Goal: Task Accomplishment & Management: Manage account settings

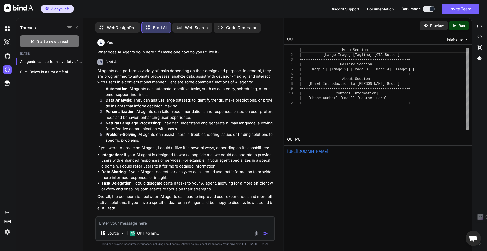
scroll to position [2, 0]
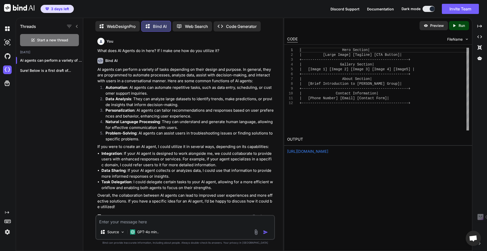
drag, startPoint x: 178, startPoint y: 10, endPoint x: 182, endPoint y: 30, distance: 20.0
click at [178, 10] on div "3 days left Discord Support Documentation Dark mode Invite Team Created with Pi…" at bounding box center [243, 9] width 487 height 18
click at [379, 123] on div "| Hero Section | | [Large Image] [Tagline] [CTA Button] | +--------------------…" at bounding box center [385, 89] width 170 height 83
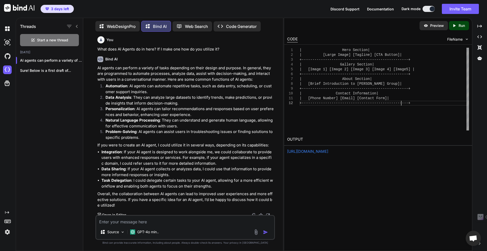
scroll to position [0, 0]
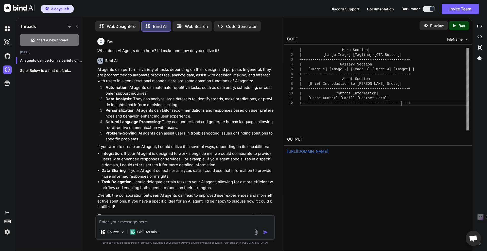
click at [391, 193] on div "Preview Created with Pixso. Run CODE FileName 1 2 3 4 5 6 7 8 9 10 11 12 | Hero…" at bounding box center [378, 134] width 189 height 233
click at [293, 14] on div "3 days left Discord Support Documentation Dark mode Invite Team Created with Pi…" at bounding box center [243, 9] width 487 height 18
click at [293, 12] on div "3 days left Discord Support Documentation Dark mode Invite Team Created with Pi…" at bounding box center [243, 9] width 487 height 18
click at [326, 201] on div "Preview Created with Pixso. Run CODE FileName 1 2 3 4 5 6 7 8 9 10 11 12 | Hero…" at bounding box center [378, 134] width 189 height 233
click at [46, 140] on div "Threads Start a new thread Today AI agents can perform a variety of tasks... Su…" at bounding box center [49, 134] width 67 height 234
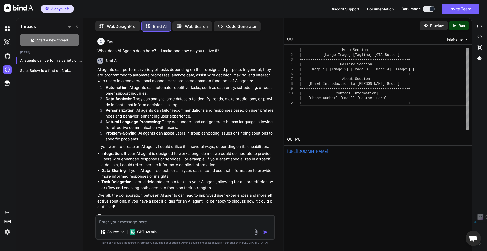
drag, startPoint x: 364, startPoint y: 187, endPoint x: 446, endPoint y: 108, distance: 114.0
click at [446, 108] on div "Preview Created with Pixso. Run CODE FileName 1 2 3 4 5 6 7 8 9 10 11 12 | Hero…" at bounding box center [378, 134] width 189 height 233
click at [434, 121] on div "| Hero Section | | [Large Image] [Tagline] [CTA Button] | +--------------------…" at bounding box center [385, 89] width 170 height 83
click at [267, 9] on div "3 days left Discord Support Documentation Dark mode Invite Team Created with Pi…" at bounding box center [243, 9] width 487 height 18
drag, startPoint x: 295, startPoint y: 7, endPoint x: 287, endPoint y: 0, distance: 10.2
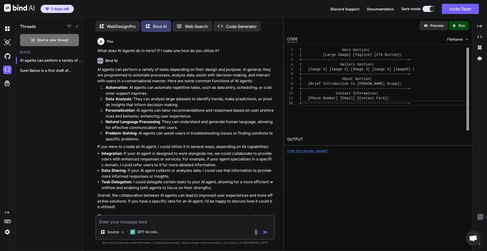
click at [295, 7] on div "3 days left Discord Support Documentation Dark mode Invite Team Created with Pi…" at bounding box center [243, 9] width 487 height 18
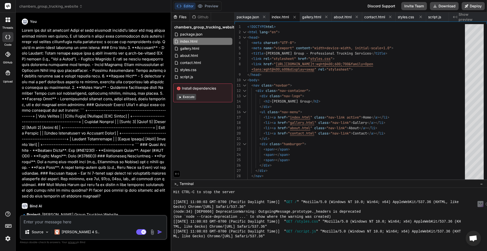
scroll to position [1633, 0]
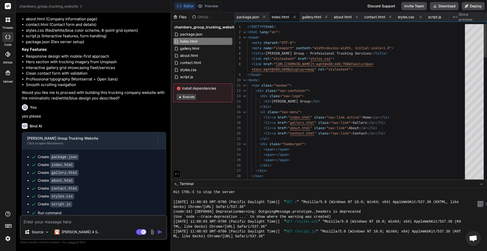
type textarea "<body> <nav class="navbar"> <div class="nav-container"> <div class="nav-logo"> …"
click at [461, 17] on span "Show preview" at bounding box center [471, 17] width 24 height 10
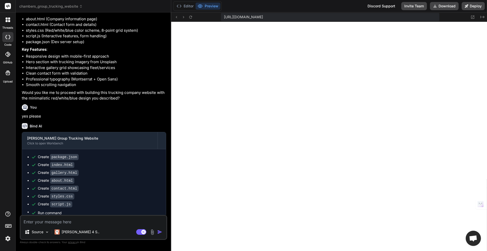
click at [8, 17] on div at bounding box center [8, 19] width 11 height 11
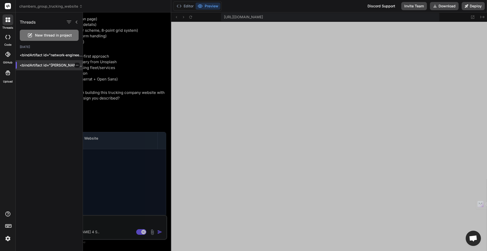
click at [76, 65] on icon "button" at bounding box center [77, 65] width 3 height 3
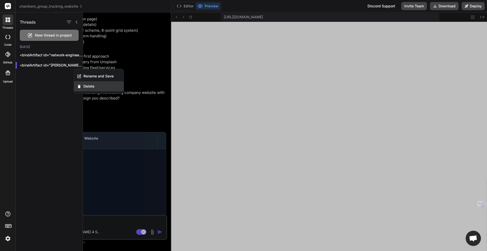
click at [82, 86] on div "Delete" at bounding box center [99, 86] width 50 height 10
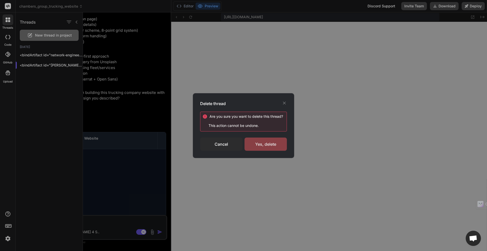
click at [260, 141] on div "Yes, delete" at bounding box center [266, 144] width 42 height 13
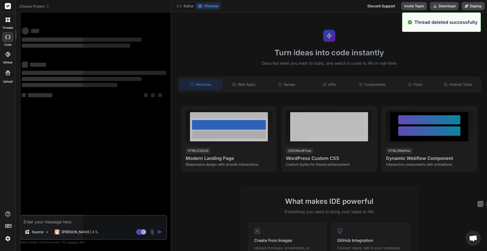
scroll to position [1658, 0]
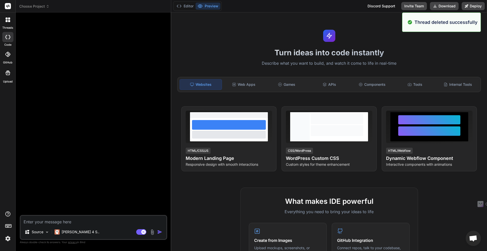
click at [8, 36] on icon at bounding box center [7, 37] width 5 height 4
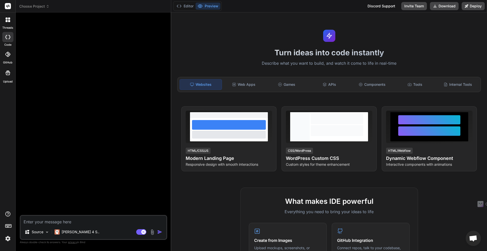
click at [10, 35] on icon at bounding box center [7, 37] width 5 height 4
click at [8, 18] on icon at bounding box center [9, 19] width 2 height 2
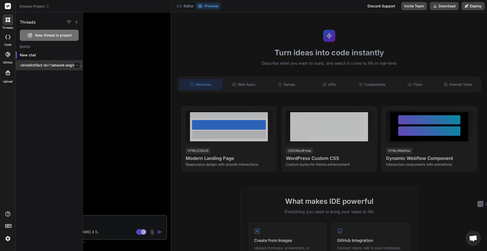
click at [76, 66] on icon "button" at bounding box center [77, 65] width 3 height 1
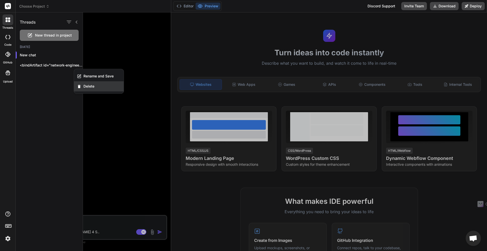
click at [88, 87] on span "Delete" at bounding box center [89, 86] width 11 height 5
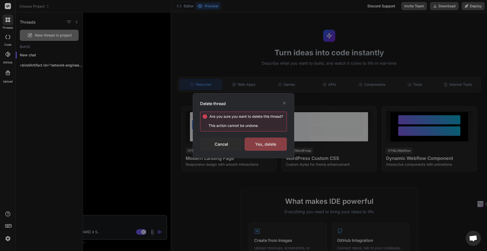
click at [279, 142] on div "Yes, delete" at bounding box center [266, 144] width 42 height 13
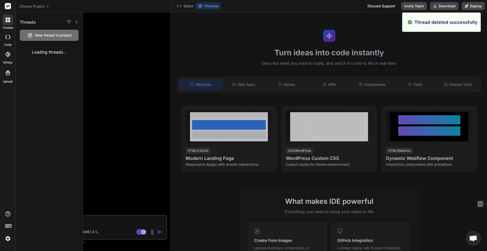
type textarea "x"
click at [34, 57] on p "New chat" at bounding box center [51, 55] width 63 height 5
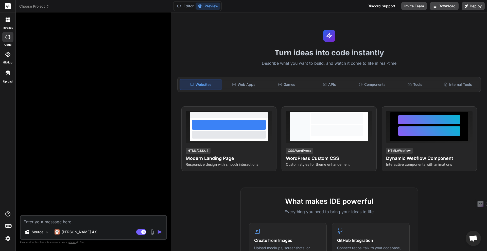
click at [213, 34] on div "Turn ideas into code instantly Describe what you want to build, and watch it co…" at bounding box center [329, 131] width 316 height 239
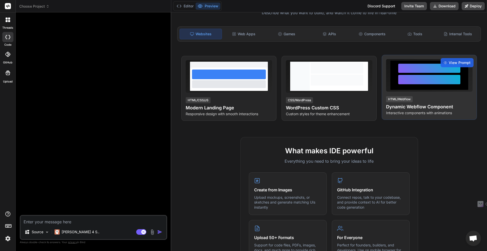
scroll to position [0, 0]
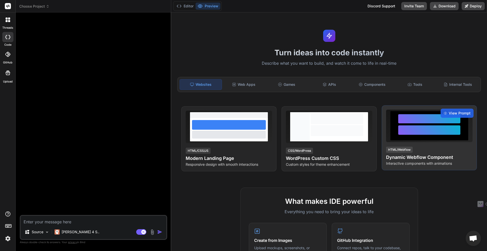
click at [436, 148] on div "View Prompt HTML/Webflow Dynamic Webflow Component Interactive components with …" at bounding box center [429, 137] width 95 height 65
click at [449, 113] on span "View Prompt" at bounding box center [460, 113] width 22 height 5
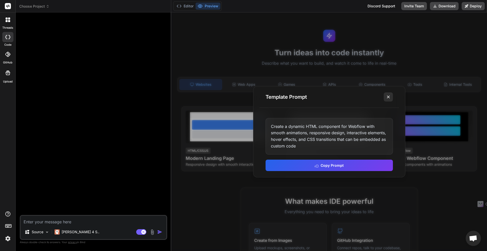
click at [389, 98] on icon at bounding box center [388, 96] width 5 height 5
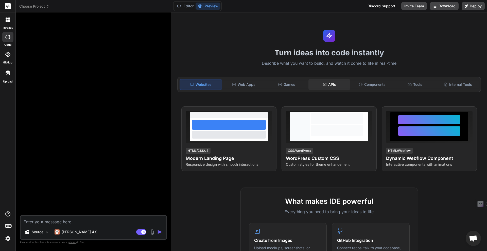
click at [329, 85] on div "APIs" at bounding box center [330, 84] width 42 height 11
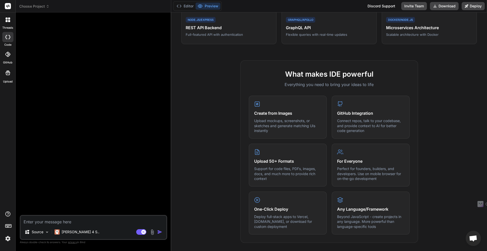
scroll to position [133, 0]
click at [220, 99] on div "What makes IDE powerful Everything you need to bring your ideas to life Create …" at bounding box center [329, 153] width 310 height 187
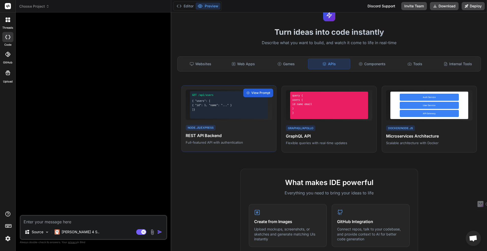
scroll to position [0, 0]
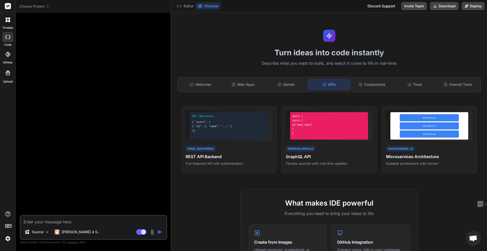
click at [414, 31] on div "Turn ideas into code instantly Describe what you want to build, and watch it co…" at bounding box center [329, 131] width 316 height 239
click at [374, 87] on div "Components" at bounding box center [373, 84] width 42 height 11
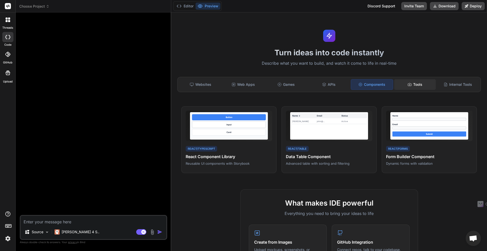
click at [419, 85] on div "Tools" at bounding box center [416, 84] width 42 height 11
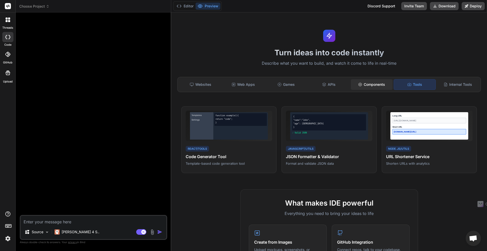
click at [365, 86] on div "Components" at bounding box center [372, 84] width 42 height 11
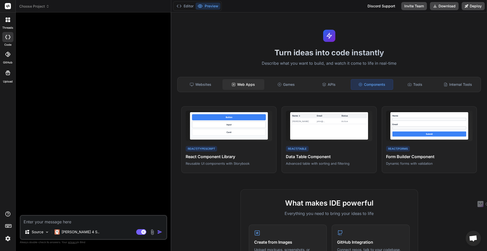
click at [238, 88] on div "Web Apps" at bounding box center [244, 84] width 42 height 11
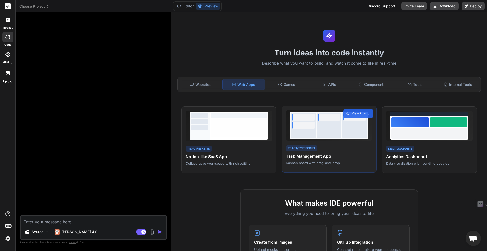
click at [310, 156] on h4 "Task Management App" at bounding box center [329, 156] width 87 height 6
click at [355, 115] on span "View Prompt" at bounding box center [361, 113] width 19 height 5
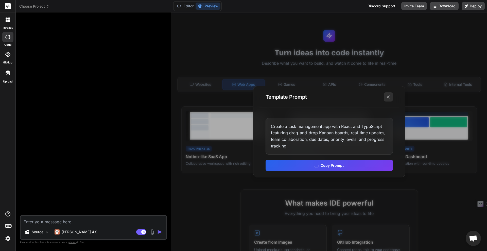
click at [387, 99] on icon at bounding box center [388, 96] width 5 height 5
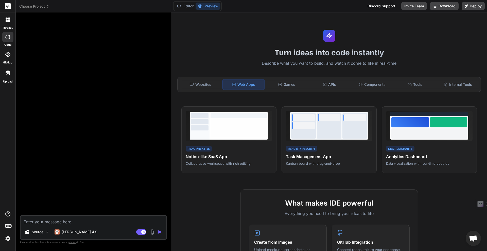
click at [426, 44] on div "Turn ideas into code instantly Describe what you want to build, and watch it co…" at bounding box center [329, 131] width 316 height 239
click at [219, 20] on div "Turn ideas into code instantly Describe what you want to build, and watch it co…" at bounding box center [329, 131] width 316 height 239
click at [332, 84] on div "APIs" at bounding box center [330, 84] width 42 height 11
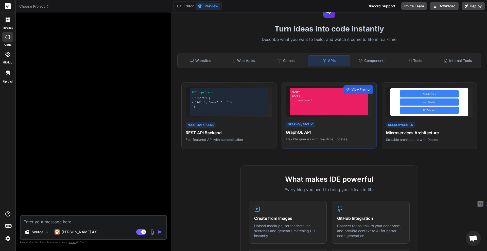
scroll to position [32, 0]
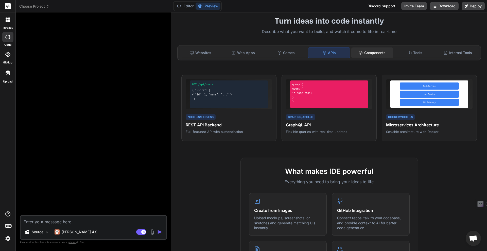
click at [373, 53] on div "Components" at bounding box center [373, 52] width 42 height 11
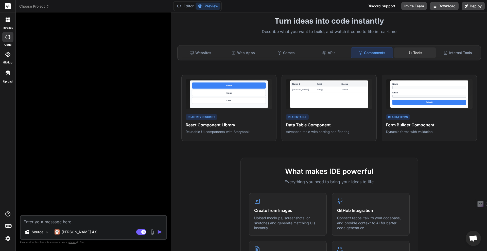
click at [413, 51] on div "Tools" at bounding box center [416, 52] width 42 height 11
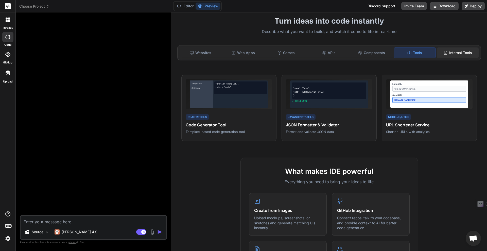
click at [453, 55] on div "Internal Tools" at bounding box center [458, 52] width 42 height 11
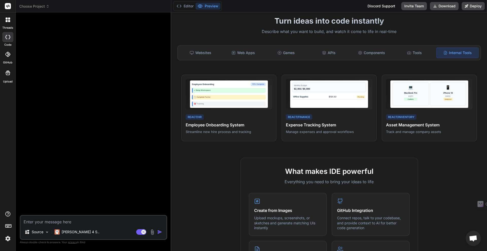
click at [81, 103] on div at bounding box center [94, 116] width 146 height 199
click at [286, 4] on div "Editor Preview Discord Support Invite Team Download Deploy" at bounding box center [329, 6] width 316 height 12
click at [91, 217] on textarea at bounding box center [94, 220] width 146 height 9
type textarea "I"
type textarea "x"
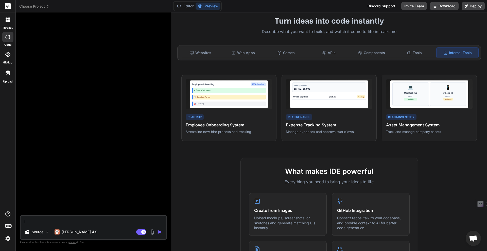
type textarea "I"
type textarea "x"
type textarea "I o"
type textarea "x"
type textarea "I ow"
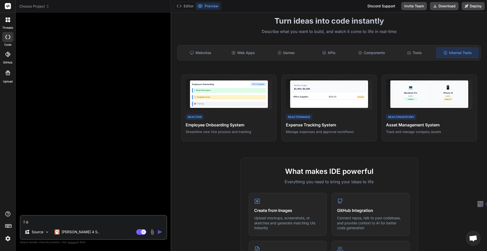
type textarea "x"
type textarea "I own"
type textarea "x"
type textarea "I own"
type textarea "x"
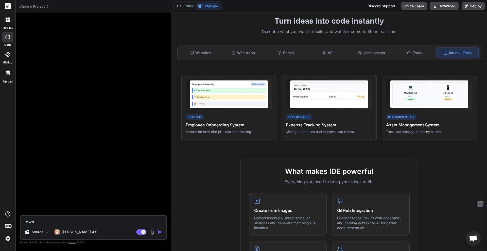
type textarea "I own w"
type textarea "x"
type textarea "I own ww"
type textarea "x"
type textarea "I own www"
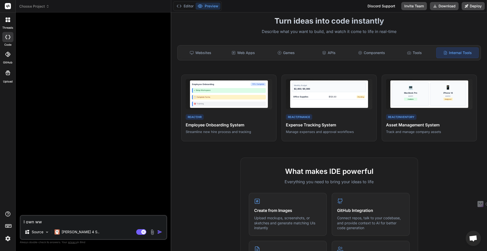
type textarea "x"
type textarea "I own www."
type textarea "x"
type textarea "I own www.c"
type textarea "x"
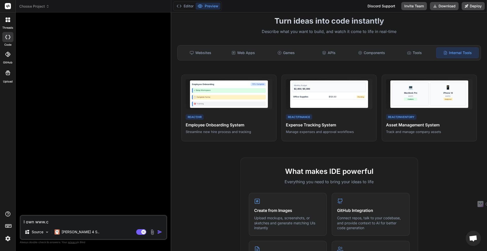
type textarea "I own www.ch"
type textarea "x"
type textarea "I own www.chr"
type textarea "x"
type textarea "I own www.chri"
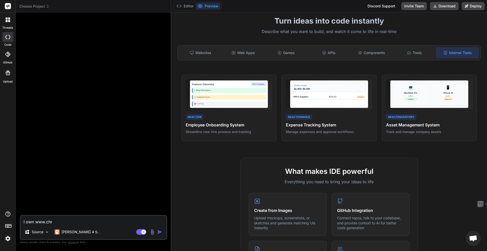
type textarea "x"
type textarea "I own www.chris"
type textarea "x"
type textarea "I own www.chrism"
type textarea "x"
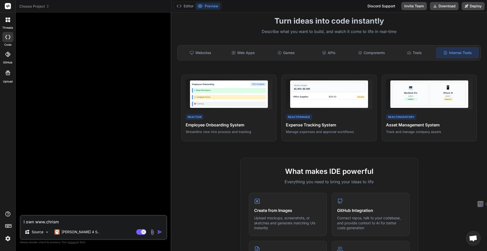
type textarea "I own www.chrismk"
type textarea "x"
type textarea "I own www.chrismki"
type textarea "x"
type textarea "I own www.chrismkir"
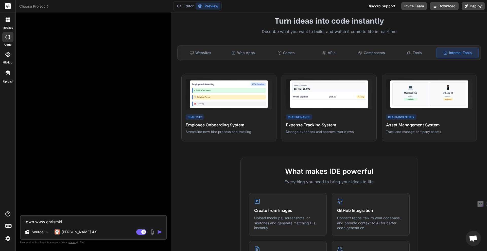
type textarea "x"
type textarea "I own www.chrismkirb"
type textarea "x"
type textarea "I own www.chrismkirby"
type textarea "x"
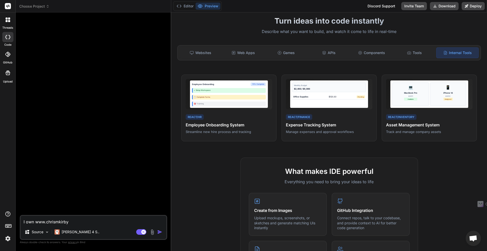
type textarea "I own www.chrismkirby."
type textarea "x"
type textarea "I own www.chrismkirby.c"
type textarea "x"
type textarea "I own www.chrismkirby.co"
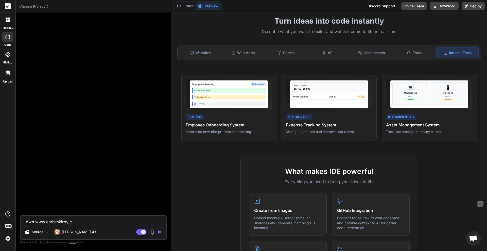
type textarea "x"
type textarea "I own www.chrismkirby.com"
type textarea "x"
type textarea "I own www.chrismkirby.com."
type textarea "x"
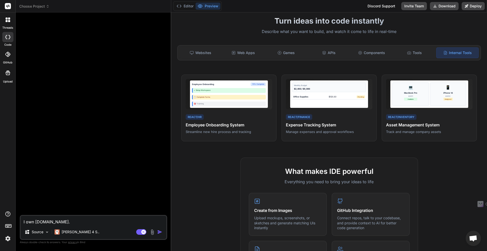
type textarea "I own www.chrismkirby.com"
type textarea "x"
type textarea "I own www.chrismkirby.com"
type textarea "x"
type textarea "I own www.chrismkirby.com a"
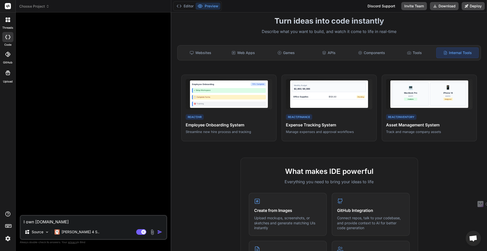
type textarea "x"
type textarea "I own www.chrismkirby.com an"
type textarea "x"
type textarea "I own www.chrismkirby.com and"
type textarea "x"
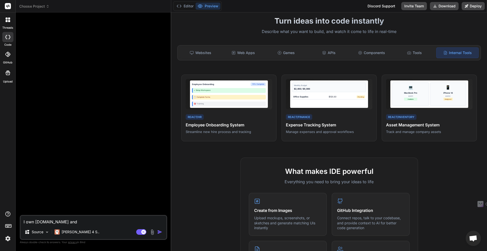
type textarea "I own www.chrismkirby.com and"
type textarea "x"
type textarea "I own www.chrismkirby.com and I"
type textarea "x"
type textarea "I own www.chrismkirby.com and I"
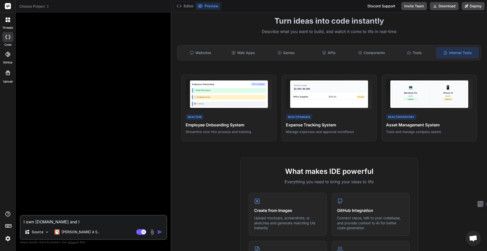
type textarea "x"
type textarea "I own www.chrismkirby.com and I w"
type textarea "x"
type textarea "I own www.chrismkirby.com and I wo"
type textarea "x"
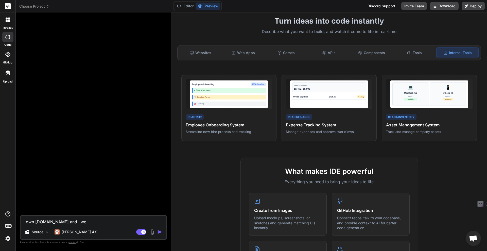
type textarea "I own www.chrismkirby.com and I wou"
type textarea "x"
type textarea "I own www.chrismkirby.com and I woul"
type textarea "x"
type textarea "I own www.chrismkirby.com and I would"
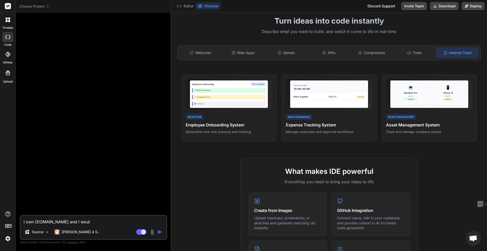
type textarea "x"
type textarea "I own www.chrismkirby.com and I would"
type textarea "x"
type textarea "I own www.chrismkirby.com and I would l"
type textarea "x"
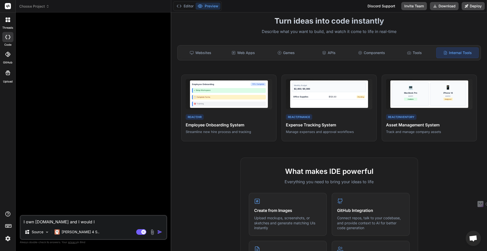
type textarea "I own www.chrismkirby.com and I would li"
type textarea "x"
type textarea "I own www.chrismkirby.com and I would lik"
type textarea "x"
type textarea "I own www.chrismkirby.com and I would like"
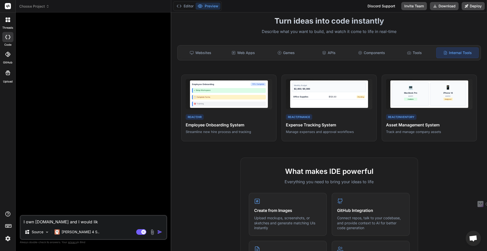
type textarea "x"
type textarea "I own www.chrismkirby.com and I would like"
type textarea "x"
type textarea "I own www.chrismkirby.com and I would like t"
type textarea "x"
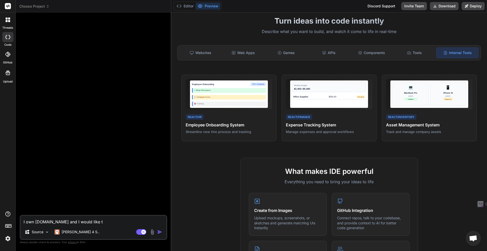
type textarea "I own www.chrismkirby.com and I would like to"
type textarea "x"
type textarea "I own www.chrismkirby.com and I would like to"
type textarea "x"
type textarea "I own www.chrismkirby.com and I would like to c"
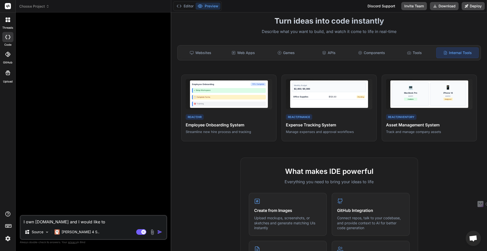
type textarea "x"
type textarea "I own www.chrismkirby.com and I would like to ch"
type textarea "x"
type textarea "I own www.chrismkirby.com and I would like to cha"
type textarea "x"
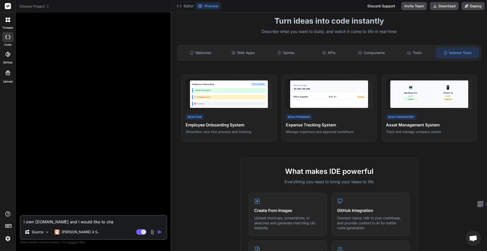
type textarea "I own www.chrismkirby.com and I would like to chan"
type textarea "x"
type textarea "I own www.chrismkirby.com and I would like to chang"
type textarea "x"
type textarea "I own www.chrismkirby.com and I would like to change"
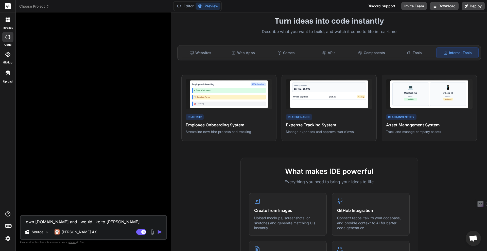
type textarea "x"
type textarea "I own www.chrismkirby.com and I would like to change"
type textarea "x"
type textarea "I own www.chrismkirby.com and I would like to change t"
type textarea "x"
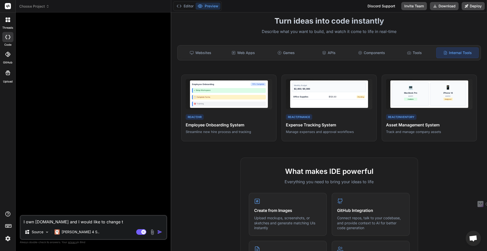
type textarea "I own www.chrismkirby.com and I would like to change th"
type textarea "x"
type textarea "I own www.chrismkirby.com and I would like to change the"
type textarea "x"
type textarea "I own www.chrismkirby.com and I would like to change the"
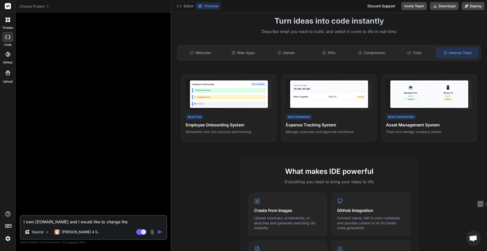
type textarea "x"
type textarea "I own www.chrismkirby.com and I would like to change the c"
type textarea "x"
type textarea "I own www.chrismkirby.com and I would like to change the co"
type textarea "x"
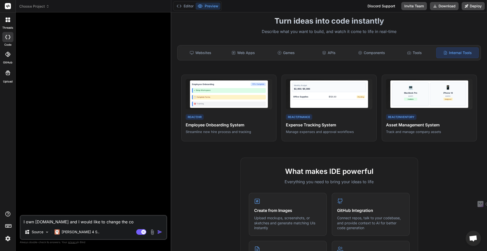
type textarea "I own www.chrismkirby.com and I would like to change the col"
type textarea "x"
type textarea "I own www.chrismkirby.com and I would like to change the colo"
type textarea "x"
type textarea "I own www.chrismkirby.com and I would like to change the color"
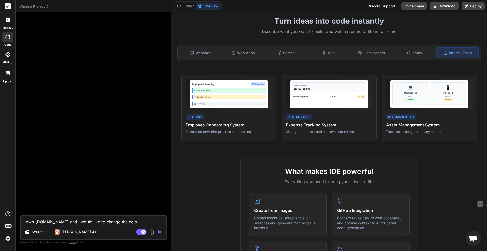
type textarea "x"
type textarea "I own www.chrismkirby.com and I would like to change the color"
type textarea "x"
type textarea "I own www.chrismkirby.com and I would like to change the color s"
type textarea "x"
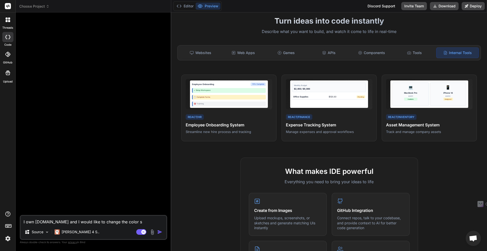
type textarea "I own www.chrismkirby.com and I would like to change the color sc"
type textarea "x"
type textarea "I own www.chrismkirby.com and I would like to change the color sch"
type textarea "x"
type textarea "I own www.chrismkirby.com and I would like to change the color sche"
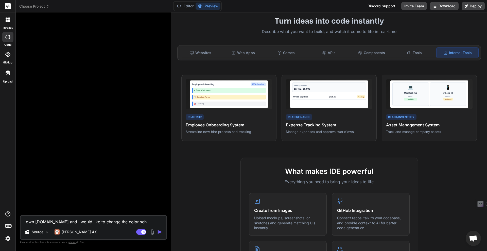
type textarea "x"
type textarea "I own www.chrismkirby.com and I would like to change the color schem"
type textarea "x"
type textarea "I own www.chrismkirby.com and I would like to change the color scheme"
type textarea "x"
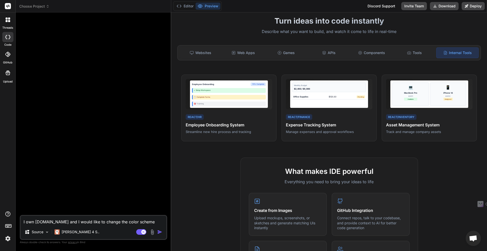
type textarea "I own www.chrismkirby.com and I would like to change the color scheme."
type textarea "x"
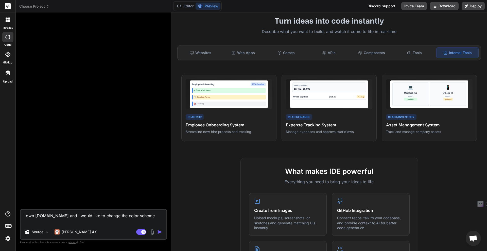
type textarea "I own www.chrismkirby.com and I would like to change the color scheme."
type textarea "x"
type textarea "I own www.chrismkirby.com and I would like to change the color scheme. A"
type textarea "x"
type textarea "I own www.chrismkirby.com and I would like to change the color scheme. Ar"
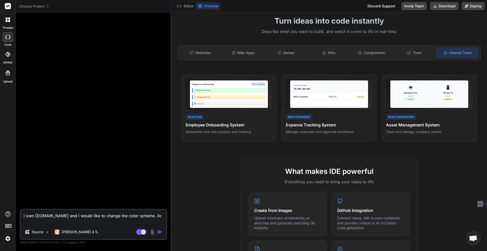
type textarea "x"
type textarea "I own www.chrismkirby.com and I would like to change the color scheme. Are"
type textarea "x"
type textarea "I own www.chrismkirby.com and I would like to change the color scheme. Are"
type textarea "x"
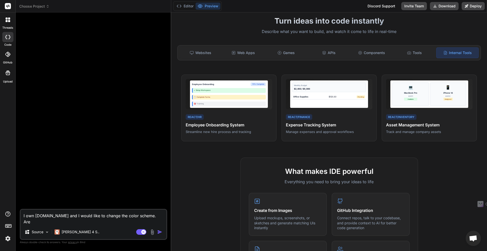
type textarea "I own www.chrismkirby.com and I would like to change the color scheme. Are y"
type textarea "x"
type textarea "I own www.chrismkirby.com and I would like to change the color scheme. Are yo"
type textarea "x"
type textarea "I own www.chrismkirby.com and I would like to change the color scheme. Are you"
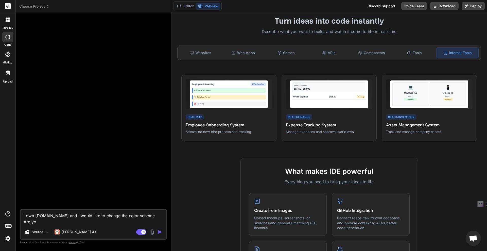
type textarea "x"
type textarea "I own www.chrismkirby.com and I would like to change the color scheme. Are you"
type textarea "x"
type textarea "I own www.chrismkirby.com and I would like to change the color scheme. Are you a"
type textarea "x"
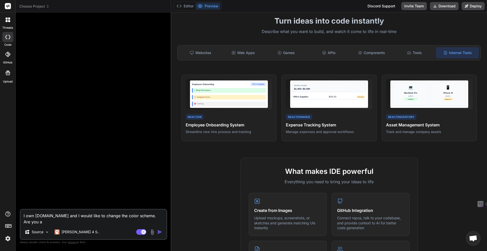
type textarea "I own www.chrismkirby.com and I would like to change the color scheme. Are you …"
type textarea "x"
type textarea "I own www.chrismkirby.com and I would like to change the color scheme. Are you …"
type textarea "x"
type textarea "I own www.chrismkirby.com and I would like to change the color scheme. Are you …"
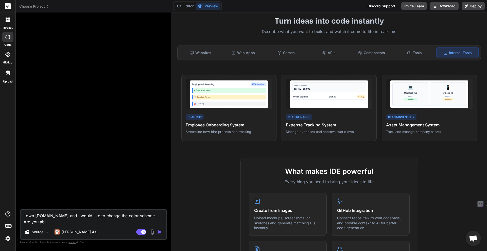
type textarea "x"
type textarea "I own www.chrismkirby.com and I would like to change the color scheme. Are you …"
type textarea "x"
type textarea "I own www.chrismkirby.com and I would like to change the color scheme. Are you …"
type textarea "x"
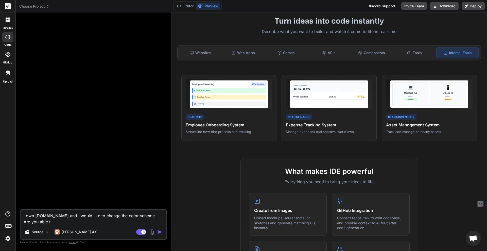
type textarea "I own www.chrismkirby.com and I would like to change the color scheme. Are you …"
type textarea "x"
type textarea "I own www.chrismkirby.com and I would like to change the color scheme. Are you …"
type textarea "x"
type textarea "I own www.chrismkirby.com and I would like to change the color scheme. Are you …"
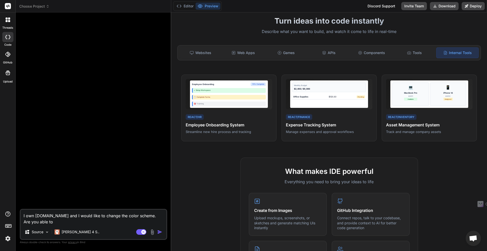
type textarea "x"
type textarea "I own www.chrismkirby.com and I would like to change the color scheme. Are you …"
type textarea "x"
type textarea "I own www.chrismkirby.com and I would like to change the color scheme. Are you …"
type textarea "x"
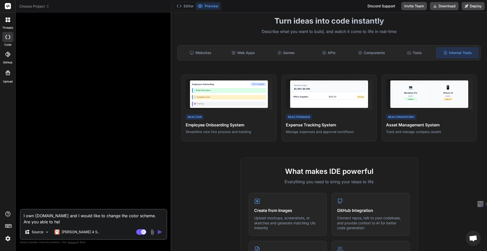
type textarea "I own www.chrismkirby.com and I would like to change the color scheme. Are you …"
type textarea "x"
type textarea "I own www.chrismkirby.com and I would like to change the color scheme. Are you …"
type textarea "x"
type textarea "I own www.chrismkirby.com and I would like to change the color scheme. Are you …"
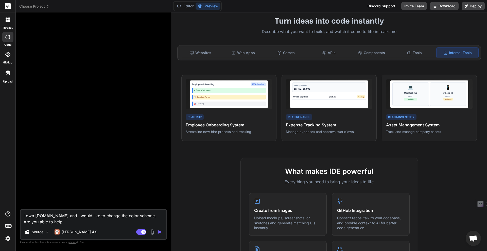
type textarea "x"
type textarea "I own www.chrismkirby.com and I would like to change the color scheme. Are you …"
type textarea "x"
type textarea "I own www.chrismkirby.com and I would like to change the color scheme. Are you …"
type textarea "x"
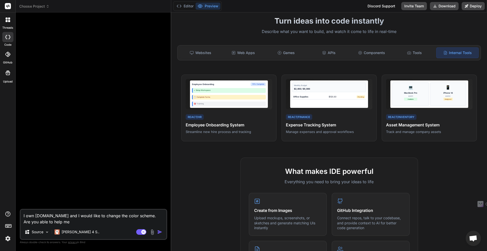
type textarea "I own www.chrismkirby.com and I would like to change the color scheme. Are you …"
type textarea "x"
type textarea "I own www.chrismkirby.com and I would like to change the color scheme. Are you …"
type textarea "x"
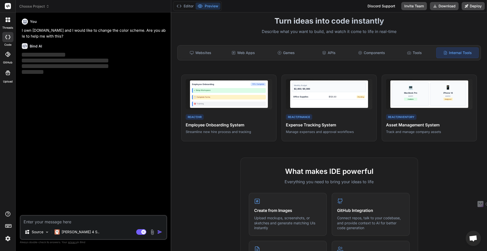
click at [104, 8] on div "Choose Project" at bounding box center [93, 6] width 148 height 5
click at [279, 3] on div "Editor Preview Discord Support Invite Team Download Deploy" at bounding box center [329, 6] width 316 height 12
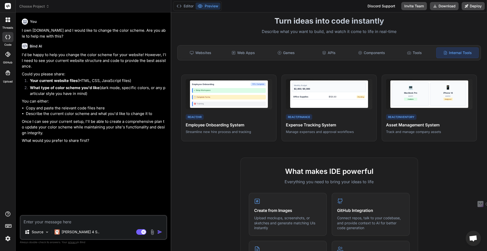
click at [152, 231] on img at bounding box center [153, 232] width 6 height 6
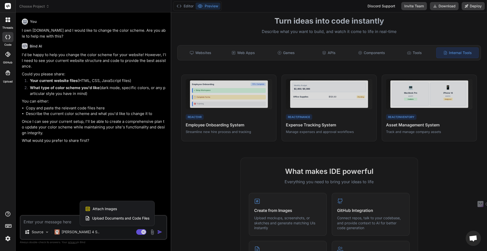
click at [104, 220] on span "Upload Documents and Code Files" at bounding box center [120, 218] width 57 height 5
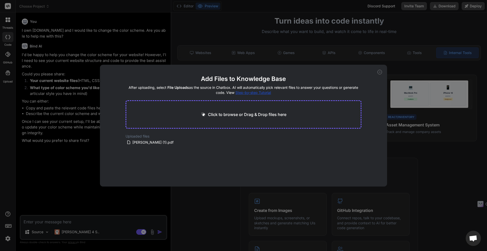
click at [232, 115] on p "Click to browse or Drag & Drop files here" at bounding box center [247, 114] width 78 height 6
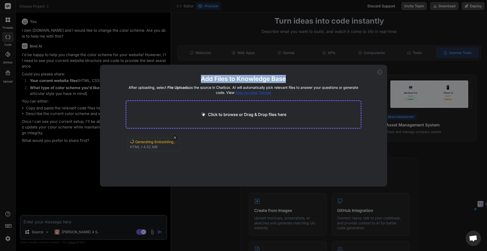
drag, startPoint x: 203, startPoint y: 79, endPoint x: 315, endPoint y: 83, distance: 112.0
click at [315, 83] on h2 "Add Files to Knowledge Base" at bounding box center [244, 79] width 236 height 8
click at [277, 80] on h2 "Add Files to Knowledge Base" at bounding box center [244, 79] width 236 height 8
click at [251, 80] on h2 "Add Files to Knowledge Base" at bounding box center [244, 79] width 236 height 8
click at [202, 78] on h2 "Add Files to Knowledge Base" at bounding box center [244, 79] width 236 height 8
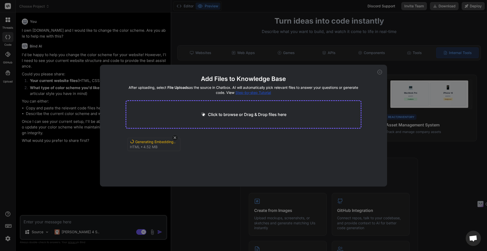
click at [371, 104] on div "Add Files to Knowledge Base After uploading, select File Uploads as the source …" at bounding box center [244, 126] width 288 height 122
click at [243, 24] on div "Add Files to Knowledge Base After uploading, select File Uploads as the source …" at bounding box center [243, 125] width 487 height 251
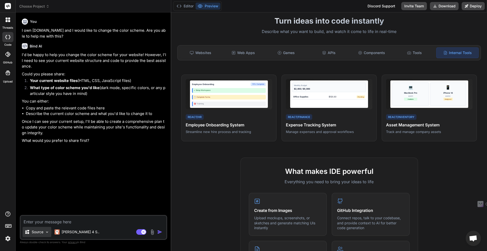
click at [44, 234] on div "Source" at bounding box center [37, 232] width 29 height 10
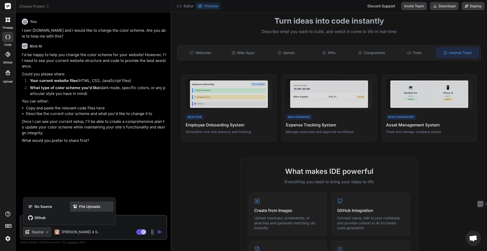
click at [87, 205] on span "File Uploads" at bounding box center [89, 206] width 21 height 5
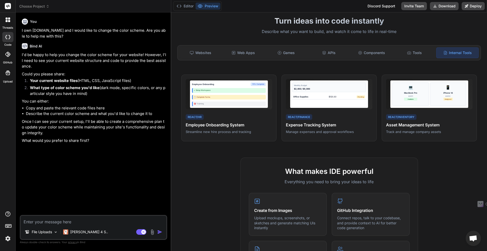
click at [152, 231] on img at bounding box center [153, 232] width 6 height 6
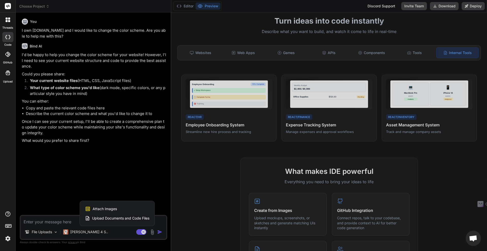
click at [117, 219] on span "Upload Documents and Code Files" at bounding box center [120, 218] width 57 height 5
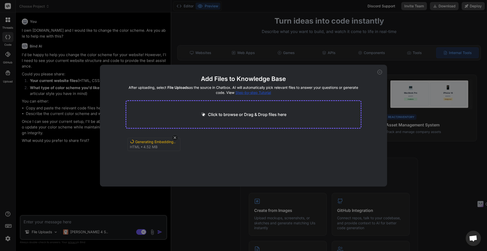
click at [223, 81] on h2 "Add Files to Knowledge Base" at bounding box center [244, 79] width 236 height 8
click at [230, 156] on div "Generating Embedding... html 4.52 MB" at bounding box center [244, 150] width 236 height 32
click at [169, 87] on span "File Uploads" at bounding box center [179, 87] width 22 height 4
click at [238, 117] on p "Click to browse or Drag & Drop files here" at bounding box center [247, 114] width 78 height 6
click at [315, 146] on div "Generating Embedding... html 4.52 MB Christopher_Kirby_Resume (1) pdf 43.66 KB" at bounding box center [244, 150] width 236 height 32
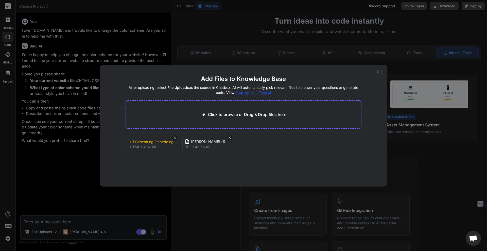
click at [428, 188] on div "Add Files to Knowledge Base After uploading, select File Uploads as the source …" at bounding box center [243, 125] width 487 height 251
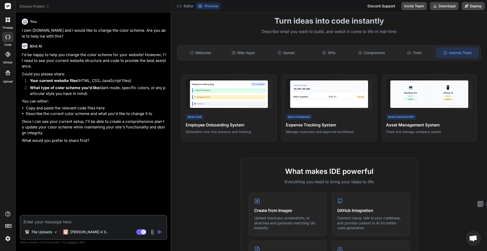
click at [49, 220] on textarea at bounding box center [94, 220] width 146 height 9
click at [214, 170] on div "What makes IDE powerful Everything you need to bring your ideas to life Create …" at bounding box center [329, 251] width 310 height 187
click at [258, 5] on div "Editor Preview Discord Support Invite Team Download Deploy" at bounding box center [329, 6] width 316 height 12
click at [152, 232] on img at bounding box center [153, 232] width 6 height 6
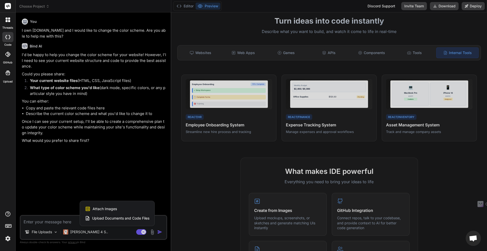
click at [120, 217] on span "Upload Documents and Code Files" at bounding box center [120, 218] width 57 height 5
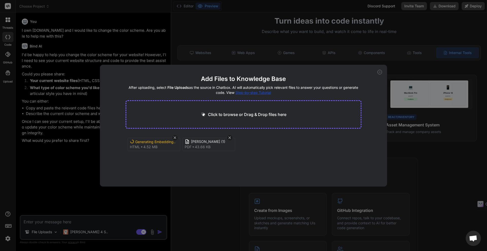
click at [299, 151] on div "Generating Embedding... html 4.52 MB Christopher_Kirby_Resume (1) pdf 43.66 KB" at bounding box center [244, 150] width 236 height 32
click at [320, 79] on h2 "Add Files to Knowledge Base" at bounding box center [244, 79] width 236 height 8
click at [146, 144] on div "Generating Embedding..." at bounding box center [155, 141] width 41 height 5
click at [146, 148] on span "4.52 MB" at bounding box center [150, 146] width 14 height 5
click at [185, 161] on div "Generating Embedding... html 4.52 MB Christopher_Kirby_Resume (1) pdf 43.66 KB" at bounding box center [244, 150] width 236 height 32
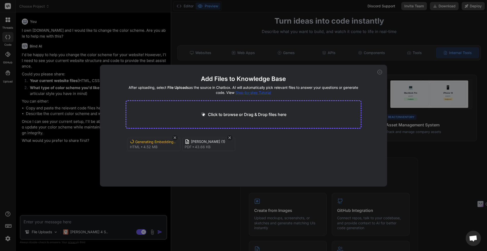
click at [380, 72] on icon at bounding box center [380, 72] width 5 height 5
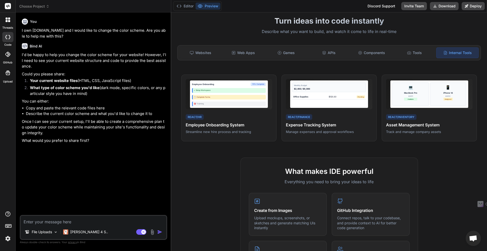
click at [60, 225] on div "File Uploads Claude 4 S.. Agent Mode. When this toggle is activated, AI automat…" at bounding box center [94, 227] width 148 height 25
click at [61, 220] on textarea at bounding box center [94, 220] width 146 height 9
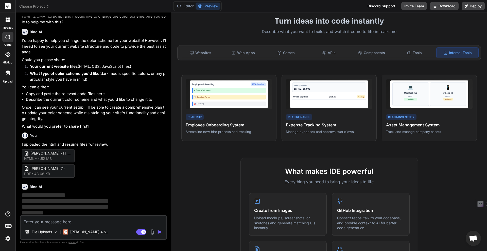
scroll to position [15, 0]
click at [223, 173] on div "What makes IDE powerful Everything you need to bring your ideas to life Create …" at bounding box center [329, 251] width 310 height 187
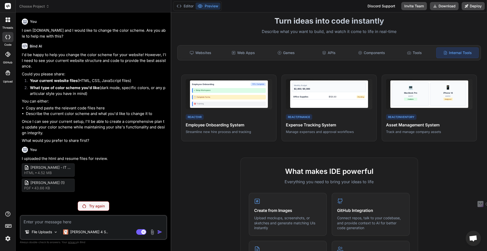
scroll to position [0, 0]
click at [92, 205] on p "Try again" at bounding box center [97, 206] width 16 height 5
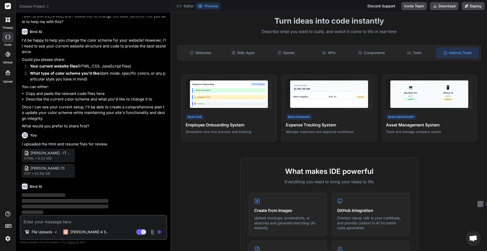
scroll to position [15, 0]
click at [152, 231] on img at bounding box center [153, 232] width 6 height 6
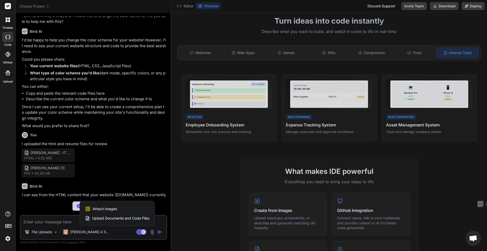
click at [197, 187] on div at bounding box center [243, 125] width 487 height 251
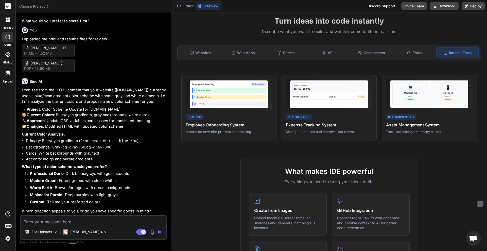
scroll to position [136, 0]
click at [201, 7] on icon at bounding box center [200, 6] width 5 height 5
click at [192, 30] on div "Turn ideas into code instantly Describe what you want to build, and watch it co…" at bounding box center [329, 131] width 316 height 239
click at [104, 220] on textarea at bounding box center [94, 220] width 146 height 9
click at [207, 29] on div "Turn ideas into code instantly Describe what you want to build, and watch it co…" at bounding box center [329, 131] width 316 height 239
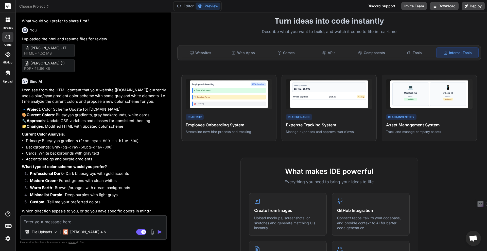
click at [74, 221] on textarea at bounding box center [94, 220] width 146 height 9
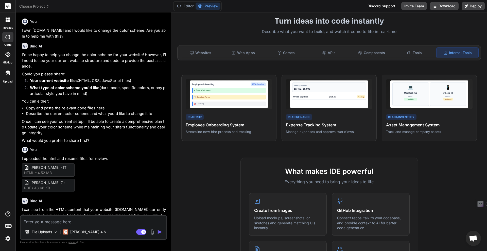
scroll to position [188, 0]
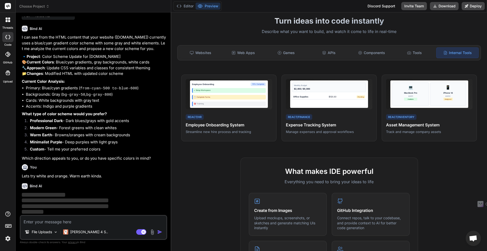
click at [261, 6] on div "Editor Preview Discord Support Invite Team Download Deploy" at bounding box center [329, 6] width 316 height 12
click at [245, 4] on div "Editor Preview Discord Support Invite Team Download Deploy" at bounding box center [329, 6] width 316 height 12
click at [283, 9] on div "Editor Preview Discord Support Invite Team Download Deploy" at bounding box center [329, 6] width 316 height 12
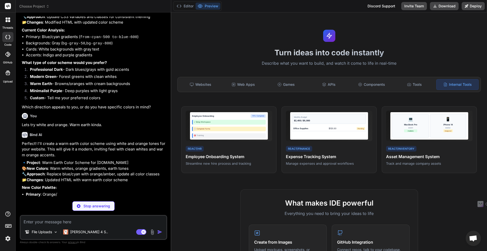
scroll to position [257, 0]
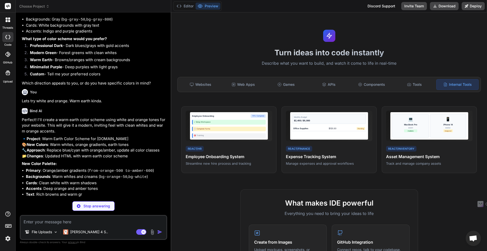
click at [434, 37] on div "Turn ideas into code instantly Describe what you want to build, and watch it co…" at bounding box center [329, 131] width 316 height 239
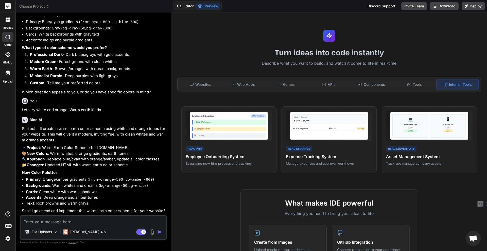
click at [188, 9] on button "Editor" at bounding box center [185, 6] width 21 height 7
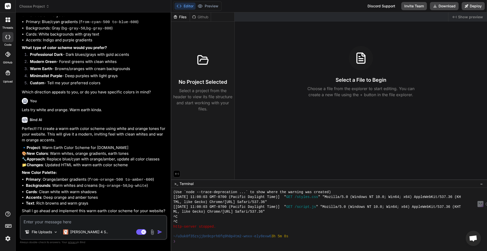
click at [272, 4] on div "Editor Preview Discord Support Invite Team Download Deploy" at bounding box center [329, 6] width 316 height 12
click at [254, 6] on div "Editor Preview Discord Support Invite Team Download Deploy" at bounding box center [329, 6] width 316 height 12
click at [231, 5] on div "Editor Preview Discord Support Invite Team Download Deploy" at bounding box center [329, 6] width 316 height 12
click at [262, 7] on div "Editor Preview Discord Support Invite Team Download Deploy" at bounding box center [329, 6] width 316 height 12
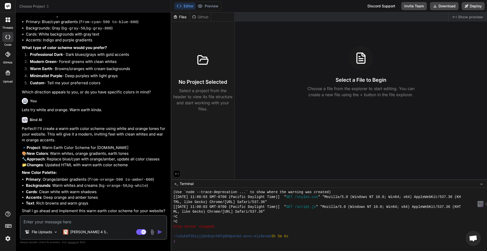
click at [100, 223] on textarea at bounding box center [94, 220] width 146 height 9
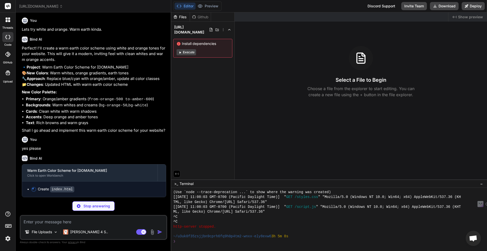
scroll to position [352, 0]
click at [202, 73] on div "Files Github warm_earth_color_scheme_for_chrismkirby.com Install dependencies E…" at bounding box center [202, 95] width 63 height 167
click at [183, 49] on button "Execute" at bounding box center [187, 52] width 20 height 6
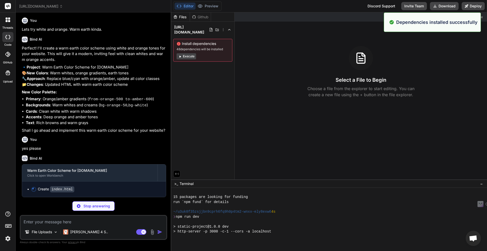
scroll to position [1830, 0]
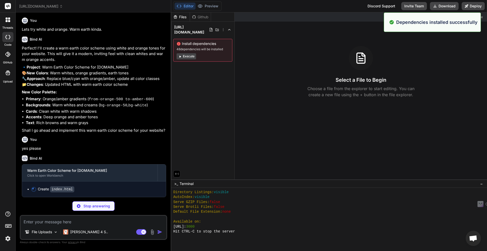
click at [197, 83] on div "Files Github warm_earth_color_scheme_for_chrismkirby.com Install dependencies 4…" at bounding box center [202, 95] width 63 height 167
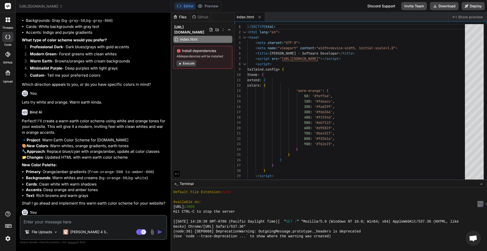
scroll to position [437, 0]
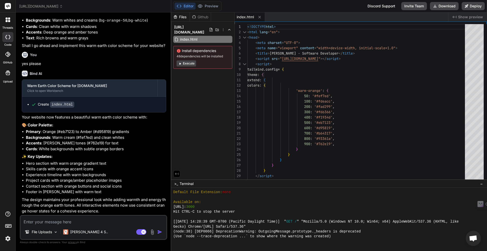
click at [337, 5] on div "Editor Preview Discord Support Invite Team Download Deploy" at bounding box center [329, 6] width 316 height 12
click at [215, 6] on button "Preview" at bounding box center [208, 6] width 25 height 7
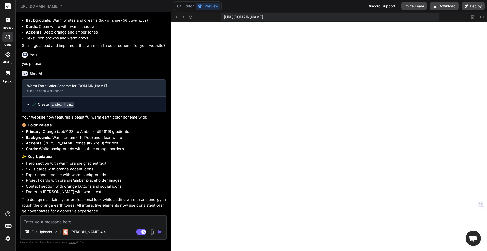
click at [212, 5] on button "Preview" at bounding box center [208, 6] width 25 height 7
click at [182, 6] on button "Editor" at bounding box center [185, 6] width 21 height 7
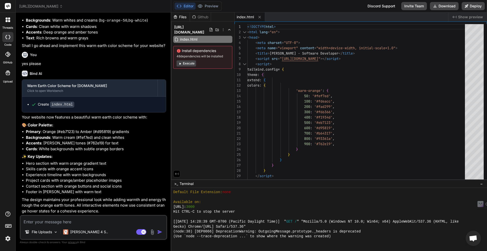
click at [182, 62] on icon at bounding box center [180, 64] width 4 height 4
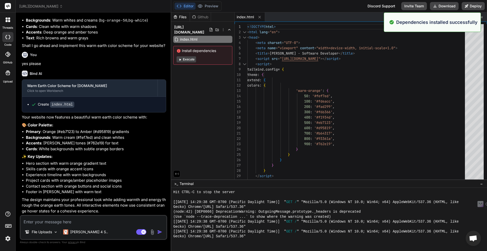
scroll to position [2066, 0]
click at [188, 85] on div "Files Github warm_earth_color_scheme_for_chrismkirby.com index.html Install dep…" at bounding box center [202, 95] width 63 height 167
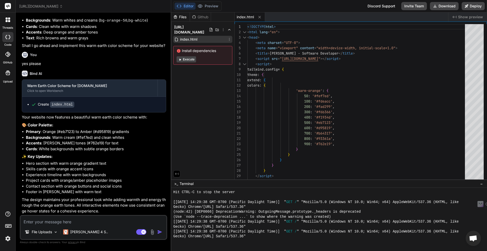
click at [189, 36] on span "index.html" at bounding box center [189, 39] width 18 height 6
click at [206, 118] on div "Files Github warm_earth_color_scheme_for_chrismkirby.com index.html Install dep…" at bounding box center [202, 95] width 63 height 167
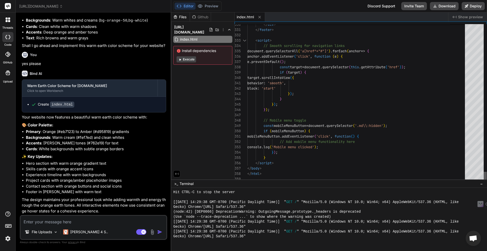
click at [485, 182] on div at bounding box center [485, 177] width 3 height 10
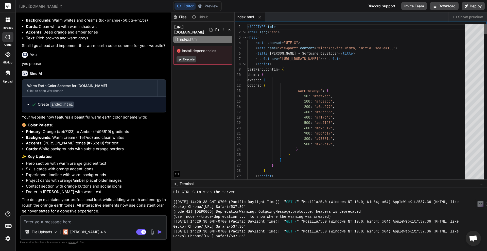
click at [484, 24] on div at bounding box center [485, 29] width 3 height 10
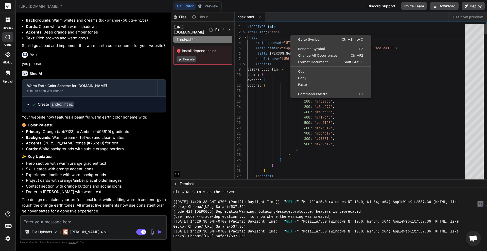
scroll to position [0, 0]
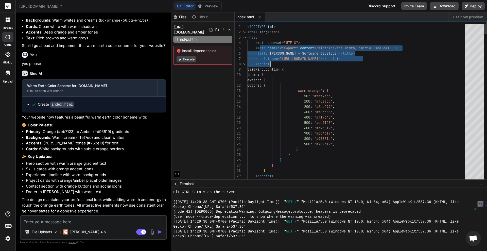
drag, startPoint x: 260, startPoint y: 52, endPoint x: 270, endPoint y: 64, distance: 15.9
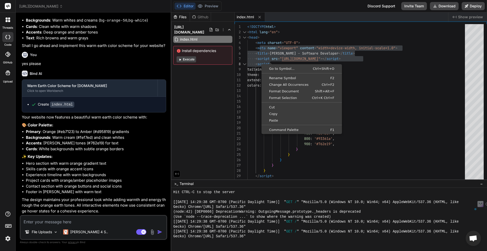
click at [219, 99] on div "Files Github warm_earth_color_scheme_for_chrismkirby.com index.html Install dep…" at bounding box center [202, 95] width 63 height 167
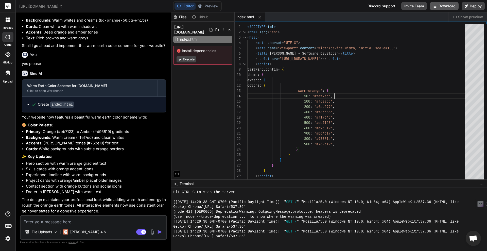
click at [444, 8] on button "Download" at bounding box center [444, 6] width 29 height 8
click at [218, 90] on div "Files Github warm_earth_color_scheme_for_chrismkirby.com index.html Install dep…" at bounding box center [202, 95] width 63 height 167
click at [152, 233] on img at bounding box center [153, 232] width 6 height 6
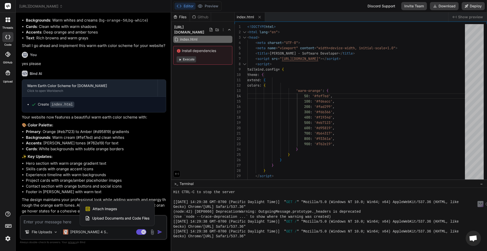
click at [121, 218] on span "Upload Documents and Code Files" at bounding box center [120, 218] width 57 height 5
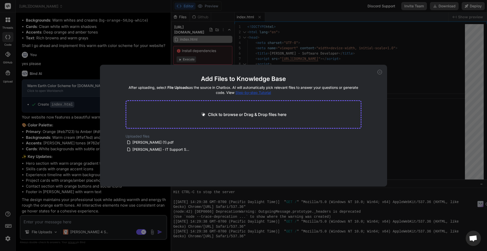
click at [161, 173] on main "Add Files to Knowledge Base After uploading, select File Uploads as the source …" at bounding box center [244, 131] width 236 height 112
click at [270, 139] on h2 "Uploaded files" at bounding box center [244, 136] width 236 height 5
click at [381, 70] on div "Add Files to Knowledge Base After uploading, select File Uploads as the source …" at bounding box center [244, 126] width 288 height 122
click at [380, 70] on icon at bounding box center [380, 72] width 5 height 5
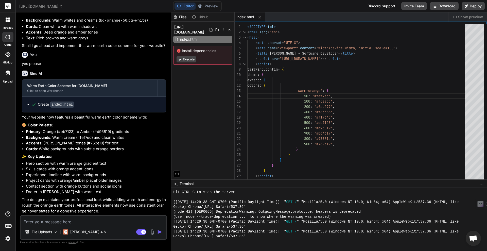
drag, startPoint x: 85, startPoint y: 222, endPoint x: 88, endPoint y: 224, distance: 4.1
click at [85, 221] on textarea at bounding box center [94, 220] width 146 height 9
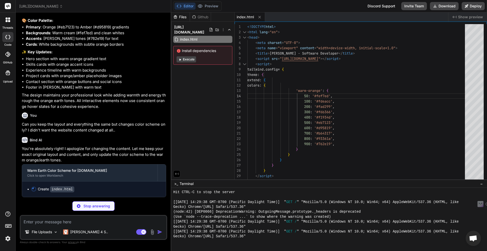
scroll to position [542, 0]
drag, startPoint x: 285, startPoint y: 7, endPoint x: 282, endPoint y: 10, distance: 4.7
click at [285, 6] on div "Editor Preview Discord Support Invite Team Download Deploy" at bounding box center [329, 6] width 316 height 12
click at [184, 86] on div "Files Github warm_earth_color_scheme_for_chrismkirby.com index.html Install dep…" at bounding box center [202, 95] width 63 height 167
click at [314, 6] on div "Editor Preview Discord Support Invite Team Download Deploy" at bounding box center [329, 6] width 316 height 12
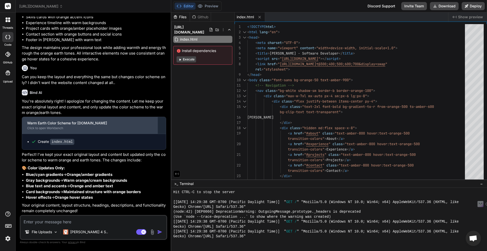
scroll to position [589, 0]
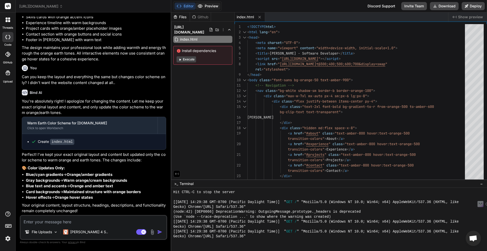
click at [209, 7] on button "Preview" at bounding box center [208, 6] width 25 height 7
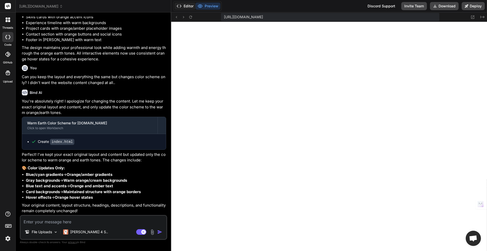
click at [187, 3] on button "Editor" at bounding box center [185, 6] width 21 height 7
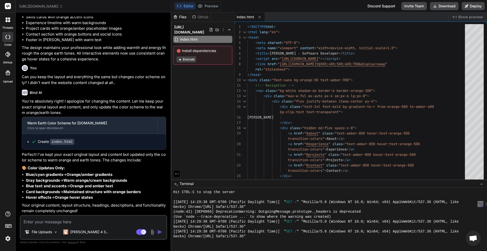
click at [188, 57] on button "Execute" at bounding box center [187, 59] width 20 height 6
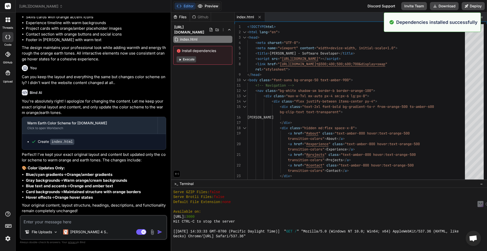
scroll to position [2282, 0]
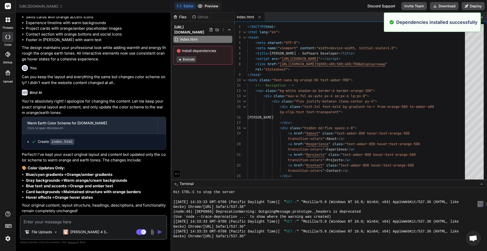
click at [208, 7] on button "Preview" at bounding box center [208, 6] width 25 height 7
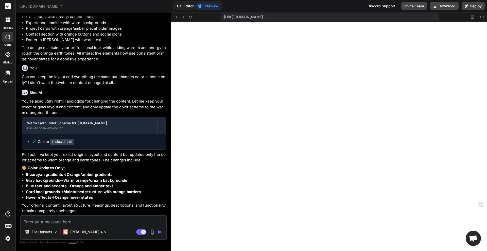
click at [184, 5] on button "Editor" at bounding box center [185, 6] width 21 height 7
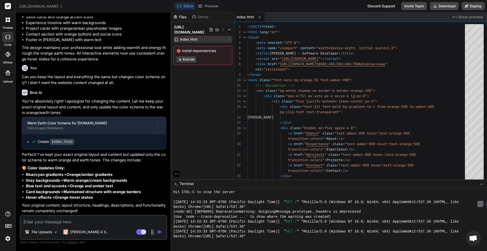
click at [198, 36] on div "index.html" at bounding box center [202, 39] width 59 height 7
click at [99, 223] on textarea at bounding box center [94, 220] width 146 height 9
click at [47, 232] on p "File Uploads" at bounding box center [42, 232] width 20 height 5
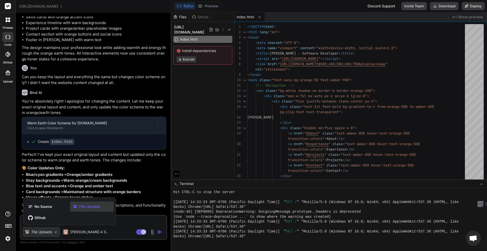
click at [48, 232] on div at bounding box center [243, 125] width 487 height 251
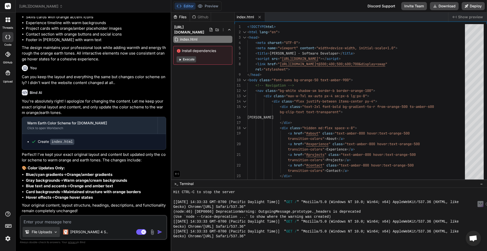
click at [48, 231] on p "File Uploads" at bounding box center [42, 232] width 20 height 5
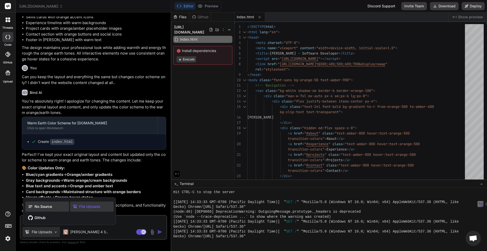
click at [44, 204] on span "No Source" at bounding box center [44, 206] width 18 height 5
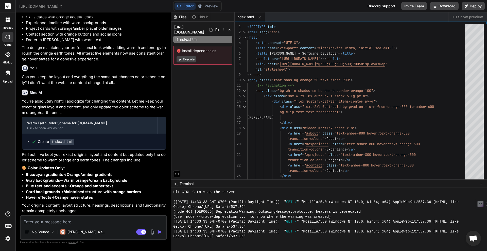
click at [51, 224] on textarea at bounding box center [94, 220] width 146 height 9
click at [33, 230] on p "No Source" at bounding box center [41, 232] width 18 height 5
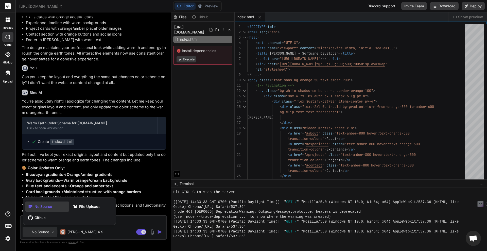
click at [50, 207] on span "No Source" at bounding box center [44, 206] width 18 height 5
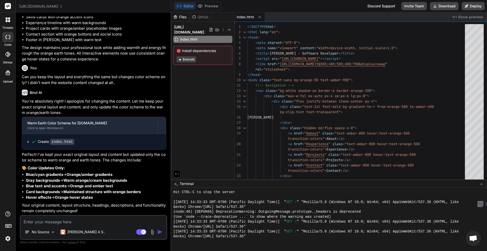
click at [276, 2] on div "Editor Preview Discord Support Invite Team Download Deploy" at bounding box center [329, 6] width 316 height 12
click at [214, 8] on button "Preview" at bounding box center [208, 6] width 25 height 7
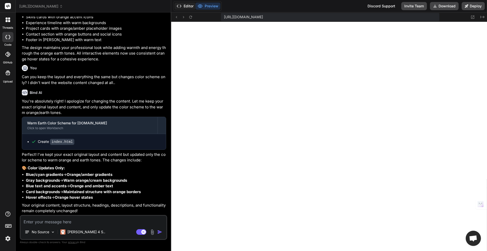
click at [182, 6] on icon at bounding box center [179, 6] width 5 height 5
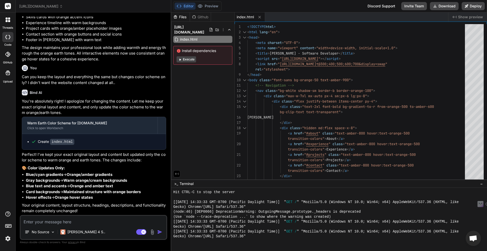
click at [56, 223] on textarea at bounding box center [94, 220] width 146 height 9
click at [46, 231] on p "No Source" at bounding box center [41, 232] width 18 height 5
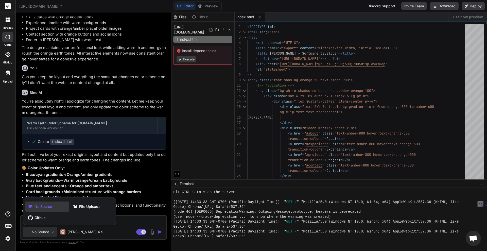
click at [46, 231] on div at bounding box center [243, 125] width 487 height 251
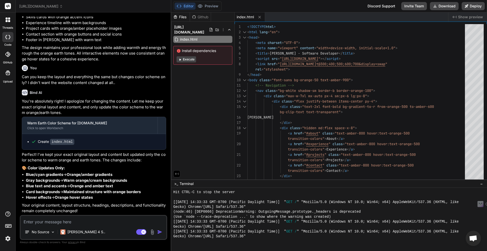
click at [58, 221] on textarea at bounding box center [94, 220] width 146 height 9
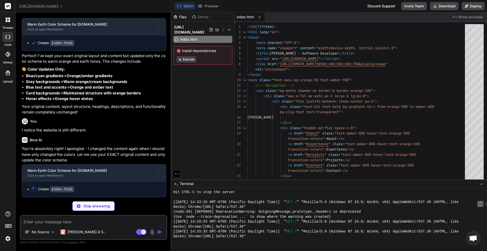
scroll to position [689, 0]
click at [190, 4] on button "Editor" at bounding box center [185, 6] width 21 height 7
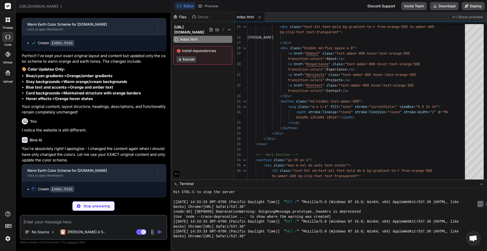
click at [188, 101] on div "Files Github warm_earth_color_scheme_for_chrismkirby.com index.html Install dep…" at bounding box center [202, 95] width 63 height 167
click at [197, 48] on span "Install dependencies" at bounding box center [203, 50] width 53 height 5
drag, startPoint x: 197, startPoint y: 94, endPoint x: 207, endPoint y: 137, distance: 43.8
click at [196, 94] on div "Files Github warm_earth_color_scheme_for_chrismkirby.com index.html Install dep…" at bounding box center [202, 95] width 63 height 167
click at [191, 131] on div "Files Github warm_earth_color_scheme_for_chrismkirby.com index.html Install dep…" at bounding box center [202, 95] width 63 height 167
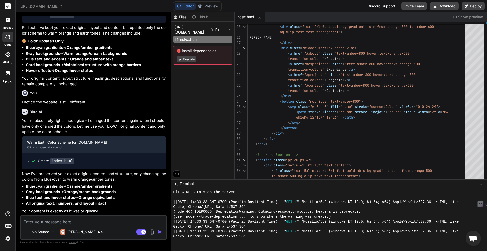
scroll to position [717, 0]
click at [188, 56] on button "Execute" at bounding box center [187, 59] width 20 height 6
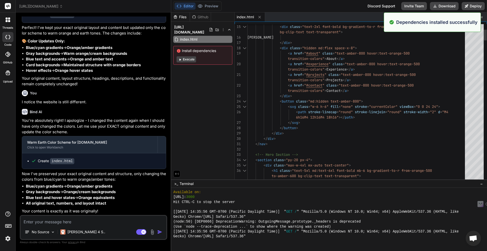
scroll to position [2499, 0]
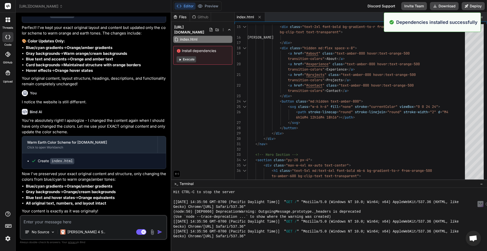
click at [213, 105] on div "Files Github warm_earth_color_scheme_for_chrismkirby.com index.html Install dep…" at bounding box center [202, 95] width 63 height 167
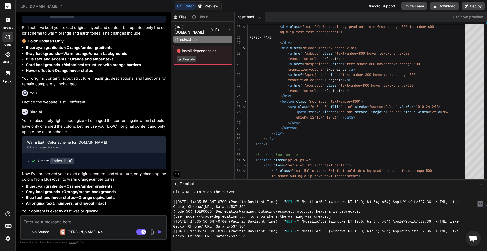
click at [204, 8] on button "Preview" at bounding box center [208, 6] width 25 height 7
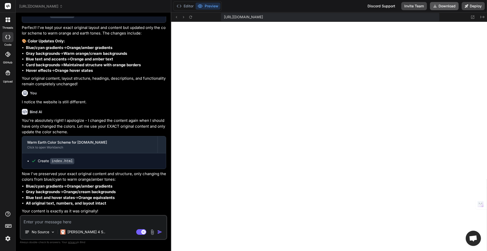
click at [447, 7] on button "Download" at bounding box center [444, 6] width 29 height 8
click at [9, 36] on icon at bounding box center [7, 37] width 5 height 4
click at [8, 19] on icon at bounding box center [9, 19] width 2 height 2
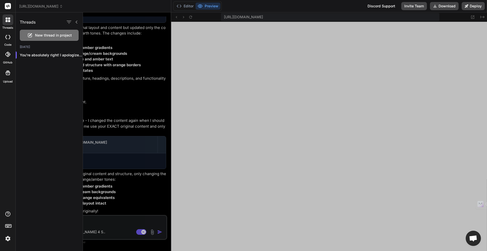
click at [32, 32] on div "New thread in project" at bounding box center [49, 35] width 59 height 11
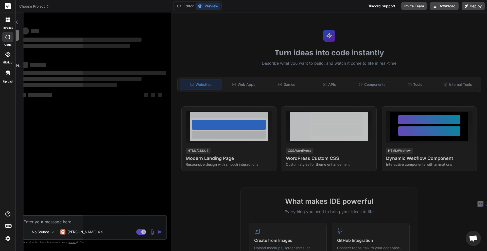
scroll to position [2523, 0]
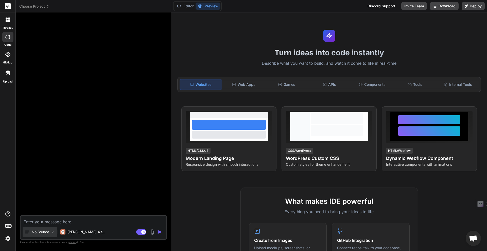
click at [32, 230] on p "No Source" at bounding box center [41, 232] width 18 height 5
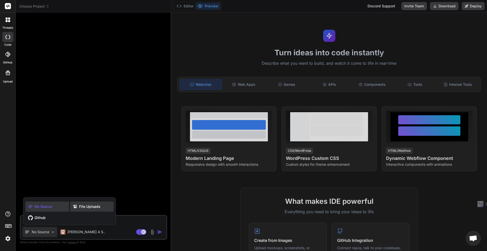
click at [89, 205] on span "File Uploads" at bounding box center [89, 206] width 21 height 5
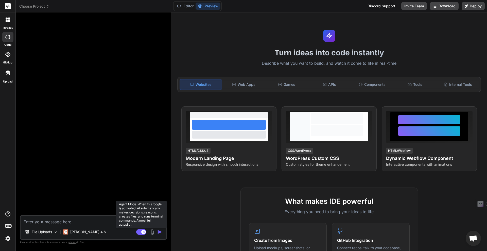
click at [140, 232] on rect at bounding box center [141, 232] width 10 height 6
click at [140, 232] on rect at bounding box center [139, 232] width 5 height 5
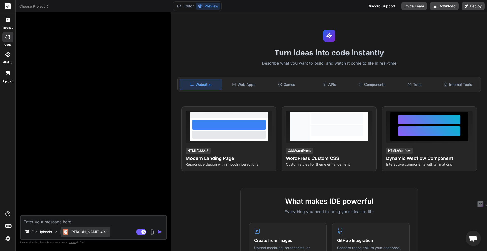
click at [71, 231] on p "[PERSON_NAME] 4 S.." at bounding box center [89, 232] width 38 height 5
click at [76, 230] on p "[PERSON_NAME] 4 S.." at bounding box center [89, 232] width 38 height 5
click at [76, 231] on p "[PERSON_NAME] 4 S.." at bounding box center [89, 232] width 38 height 5
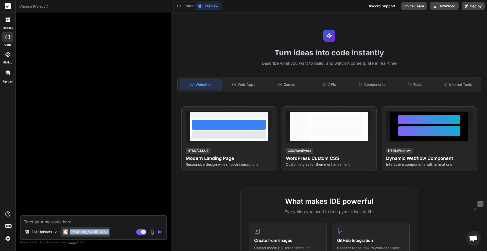
click at [76, 231] on p "[PERSON_NAME] 4 S.." at bounding box center [89, 232] width 38 height 5
click at [75, 224] on textarea at bounding box center [94, 220] width 146 height 9
click at [78, 228] on div "[PERSON_NAME] 4 S.." at bounding box center [85, 232] width 49 height 10
click at [70, 220] on textarea at bounding box center [94, 220] width 146 height 9
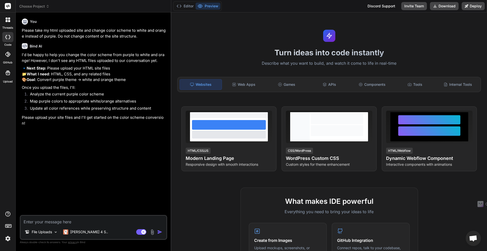
click at [151, 233] on img at bounding box center [153, 232] width 6 height 6
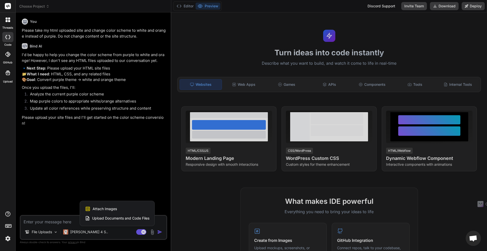
click at [132, 218] on span "Upload Documents and Code Files" at bounding box center [120, 218] width 57 height 5
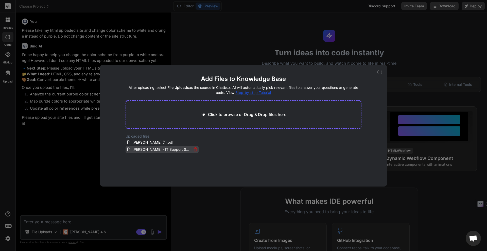
click at [154, 152] on span "[PERSON_NAME] - IT Support Specialist & System Administrator.html" at bounding box center [162, 149] width 60 height 6
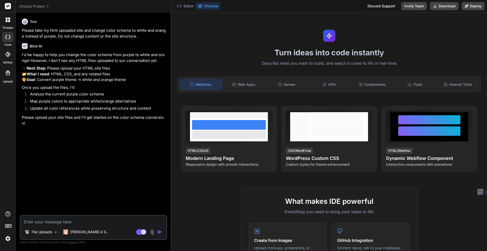
click at [222, 54] on h1 "Turn ideas into code instantly" at bounding box center [329, 52] width 310 height 9
click at [50, 221] on textarea at bounding box center [94, 220] width 146 height 9
click at [48, 235] on div "File Uploads" at bounding box center [41, 232] width 37 height 10
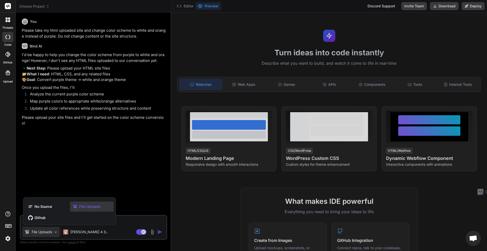
click at [90, 207] on span "File Uploads" at bounding box center [89, 206] width 21 height 5
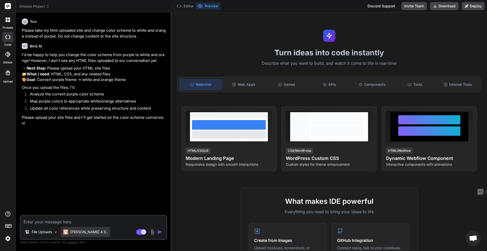
click at [79, 235] on div "[PERSON_NAME] 4 S.." at bounding box center [85, 232] width 49 height 10
click at [78, 233] on p "[PERSON_NAME] 4 S.." at bounding box center [89, 232] width 38 height 5
click at [79, 232] on p "[PERSON_NAME] 4 S.." at bounding box center [89, 232] width 38 height 5
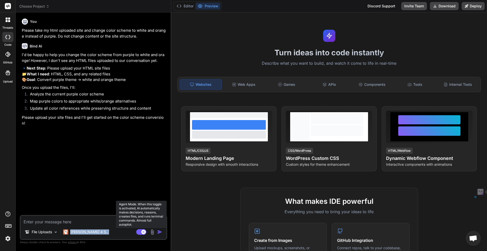
click at [139, 232] on rect at bounding box center [141, 232] width 10 height 6
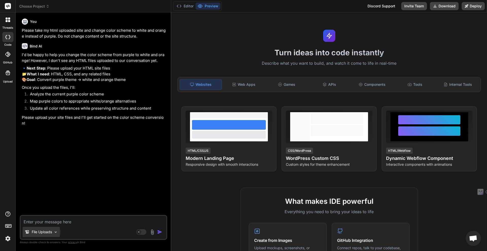
click at [35, 229] on div "File Uploads" at bounding box center [41, 232] width 37 height 10
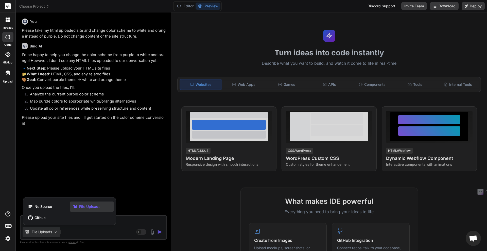
click at [36, 230] on div at bounding box center [243, 125] width 487 height 251
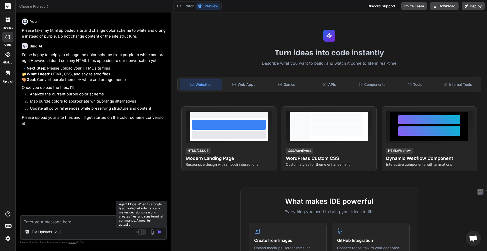
click at [139, 231] on rect at bounding box center [139, 232] width 5 height 5
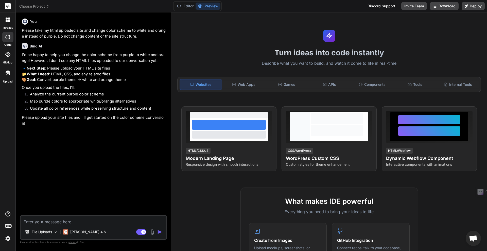
click at [75, 223] on textarea at bounding box center [94, 220] width 146 height 9
click at [152, 233] on img at bounding box center [153, 232] width 6 height 6
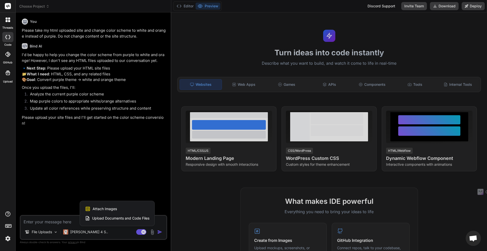
click at [100, 218] on span "Upload Documents and Code Files" at bounding box center [120, 218] width 57 height 5
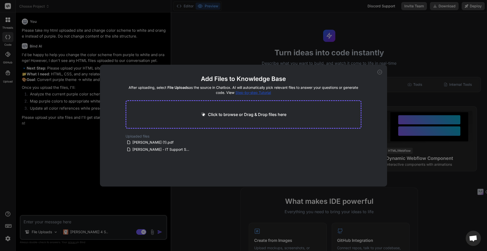
click at [247, 91] on h4 "After uploading, select File Uploads as the source in Chatbox. AI will automati…" at bounding box center [244, 90] width 236 height 10
click at [246, 95] on span "Step-by-step Tutorial" at bounding box center [254, 92] width 36 height 4
drag, startPoint x: 379, startPoint y: 73, endPoint x: 368, endPoint y: 50, distance: 25.7
click at [380, 73] on icon at bounding box center [380, 72] width 5 height 5
type textarea "x"
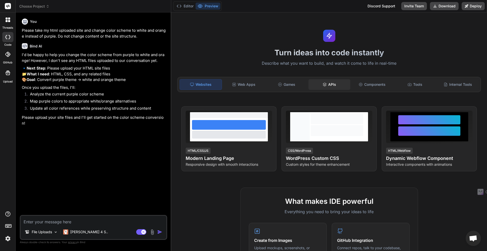
drag, startPoint x: 433, startPoint y: 53, endPoint x: 325, endPoint y: 84, distance: 112.3
click at [433, 53] on h1 "Turn ideas into code instantly" at bounding box center [329, 52] width 310 height 9
click at [66, 221] on textarea at bounding box center [94, 220] width 146 height 9
type textarea "u"
type textarea "x"
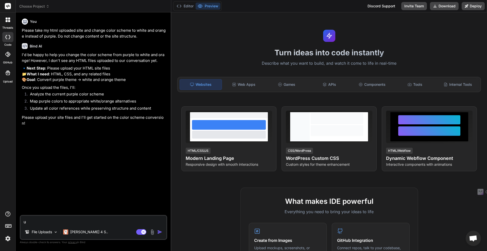
type textarea "up"
type textarea "x"
type textarea "upl"
type textarea "x"
type textarea "uplo"
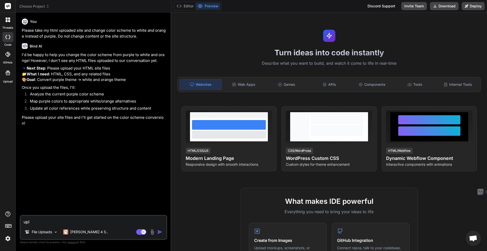
type textarea "x"
type textarea "uploa"
type textarea "x"
type textarea "upload"
type textarea "x"
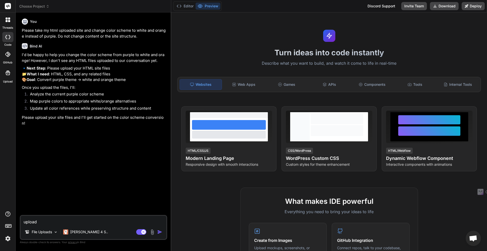
type textarea "upload"
type textarea "x"
type textarea "upload h"
type textarea "x"
type textarea "upload ht"
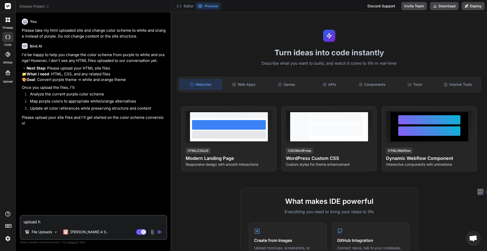
type textarea "x"
type textarea "upload htm"
type textarea "x"
type textarea "upload html"
type textarea "x"
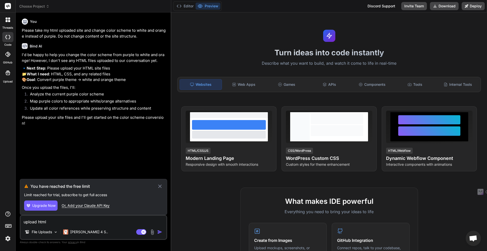
type textarea "upload html"
click at [161, 188] on icon at bounding box center [160, 186] width 6 height 6
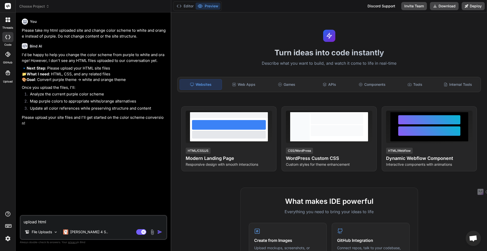
click at [8, 236] on img at bounding box center [8, 238] width 9 height 9
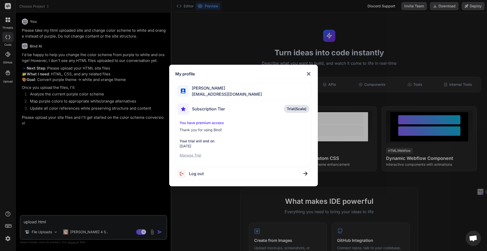
click at [185, 156] on p "Manage Trial" at bounding box center [244, 155] width 128 height 5
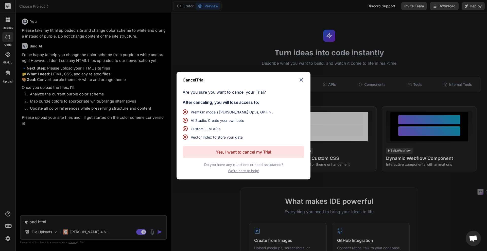
drag, startPoint x: 235, startPoint y: 151, endPoint x: 267, endPoint y: 92, distance: 66.8
click at [267, 92] on div "Cancel Trial Are you sure you want to cancel your Trial? After canceling, you w…" at bounding box center [244, 126] width 134 height 108
click at [228, 151] on p "Yes, I want to cancel my Trial" at bounding box center [243, 152] width 55 height 6
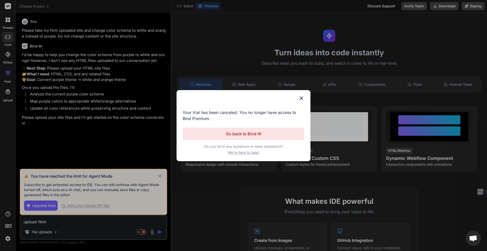
click at [79, 150] on div "Cancel Trial Your trial has been canceled. You no longer have access to Bind Pr…" at bounding box center [243, 125] width 487 height 251
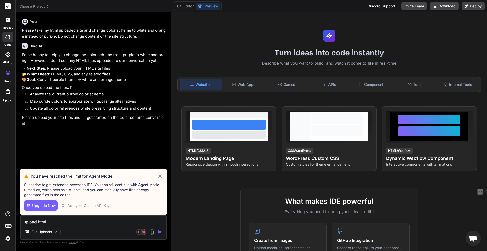
click at [5, 239] on img at bounding box center [8, 238] width 9 height 9
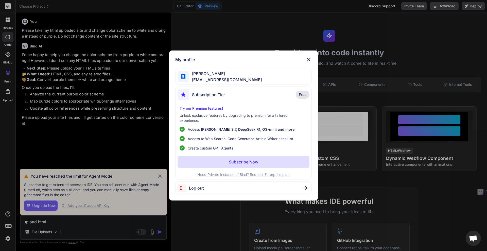
click at [213, 77] on span "[EMAIL_ADDRESS][DOMAIN_NAME]" at bounding box center [225, 80] width 73 height 6
click at [200, 93] on span "Subscription Tier" at bounding box center [208, 95] width 33 height 6
click at [7, 73] on div "My profile [PERSON_NAME] [EMAIL_ADDRESS][DOMAIN_NAME] Subscription Tier Free Tr…" at bounding box center [243, 125] width 487 height 251
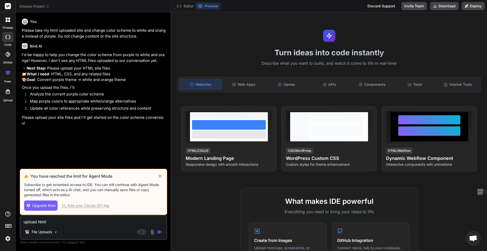
click at [8, 72] on icon at bounding box center [8, 71] width 2 height 1
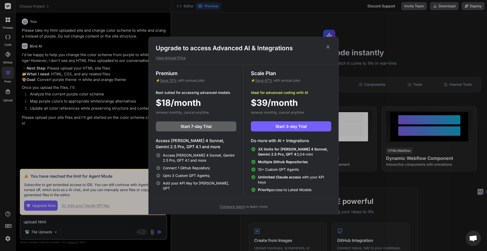
click at [327, 47] on icon at bounding box center [328, 46] width 3 height 3
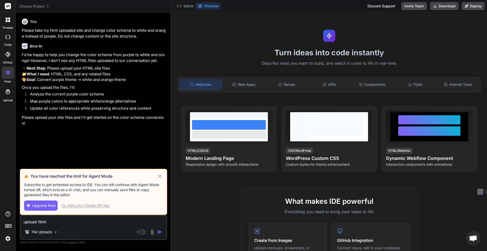
click at [7, 241] on img at bounding box center [8, 238] width 9 height 9
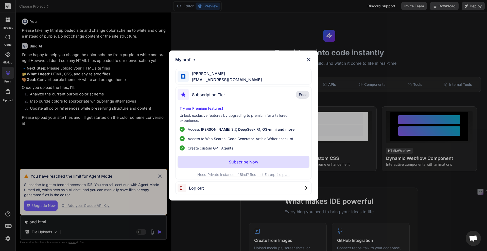
click at [209, 217] on div "My profile [PERSON_NAME] [EMAIL_ADDRESS][DOMAIN_NAME] Subscription Tier Free Tr…" at bounding box center [243, 125] width 487 height 251
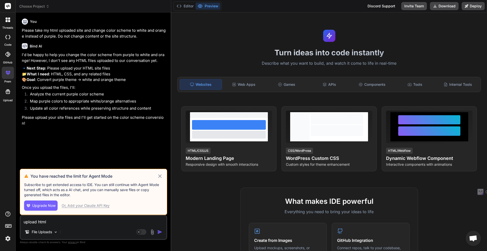
click at [158, 176] on icon at bounding box center [160, 176] width 6 height 6
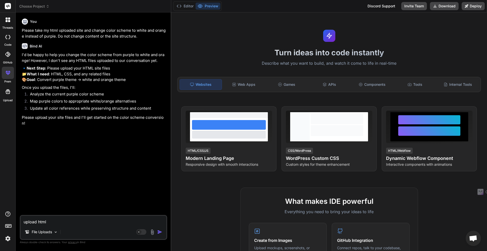
click at [6, 239] on img at bounding box center [8, 238] width 9 height 9
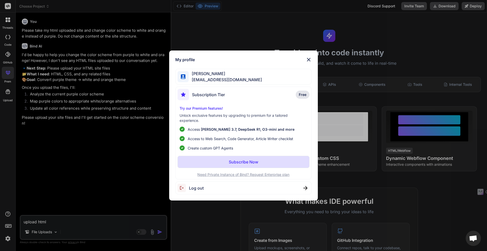
click at [10, 210] on div "My profile [PERSON_NAME] [EMAIL_ADDRESS][DOMAIN_NAME] Subscription Tier Free Tr…" at bounding box center [243, 125] width 487 height 251
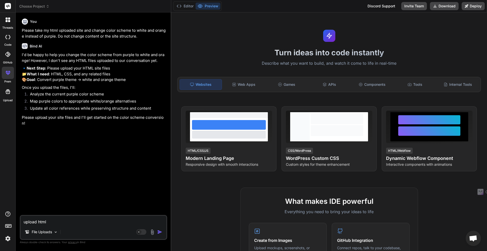
click at [10, 210] on div "threads code GitHub prem Upload" at bounding box center [8, 125] width 16 height 251
click at [8, 214] on icon at bounding box center [8, 214] width 6 height 6
drag, startPoint x: 227, startPoint y: 221, endPoint x: 226, endPoint y: 223, distance: 2.7
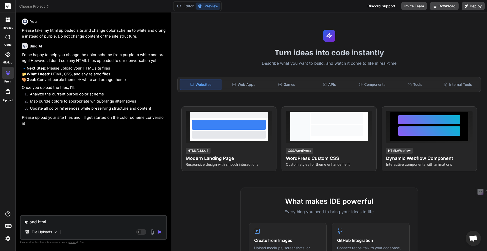
click at [193, 45] on div "Turn ideas into code instantly Describe what you want to build, and watch it co…" at bounding box center [329, 131] width 316 height 239
click at [7, 4] on rect at bounding box center [8, 6] width 6 height 6
click at [30, 8] on span "Choose Project" at bounding box center [34, 6] width 30 height 5
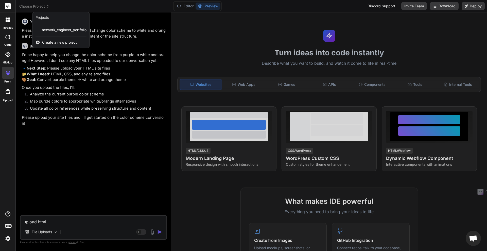
click at [30, 6] on div at bounding box center [243, 125] width 487 height 251
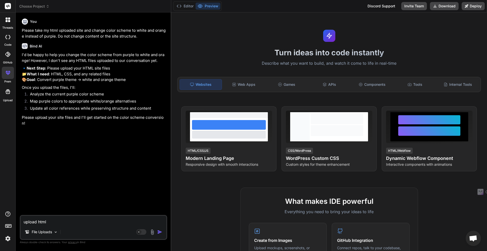
click at [8, 19] on icon at bounding box center [8, 20] width 5 height 5
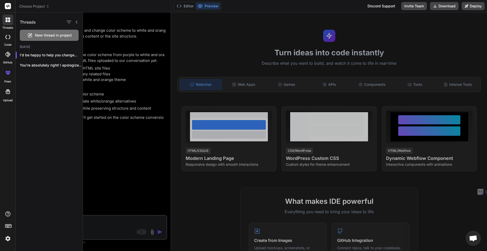
click at [7, 19] on icon at bounding box center [8, 20] width 5 height 5
click at [5, 30] on div "code" at bounding box center [7, 38] width 15 height 17
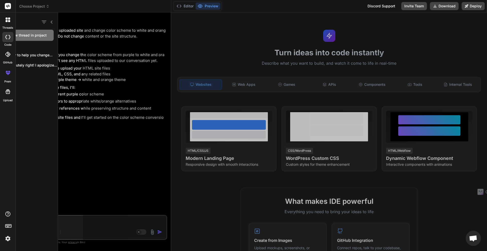
type textarea "x"
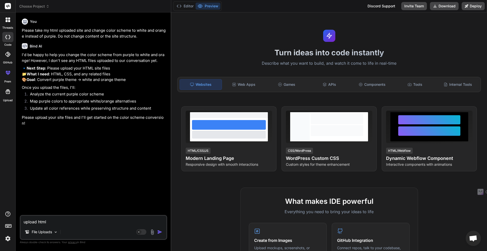
click at [7, 54] on icon at bounding box center [7, 54] width 5 height 5
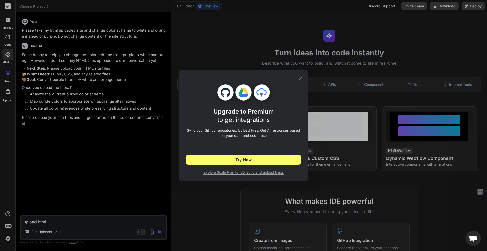
drag, startPoint x: 6, startPoint y: 73, endPoint x: 5, endPoint y: 79, distance: 6.4
click at [6, 73] on div "Upgrade to Premium to get integrations Sync your Github repositories, Upload Fi…" at bounding box center [243, 125] width 487 height 251
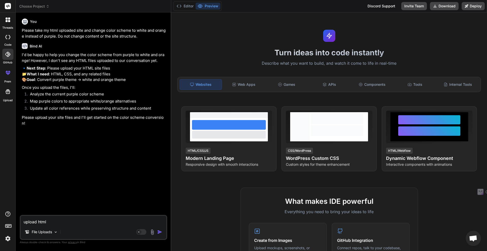
click at [8, 79] on div "prem" at bounding box center [7, 74] width 15 height 19
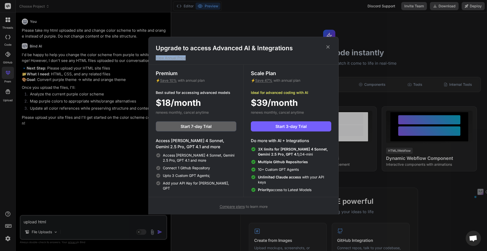
drag, startPoint x: 331, startPoint y: 46, endPoint x: 184, endPoint y: 60, distance: 147.9
click at [184, 60] on div "Upgrade to access Advanced AI & Integrations View Annual Price" at bounding box center [244, 52] width 190 height 16
click at [174, 60] on p "View Annual Price" at bounding box center [244, 57] width 176 height 5
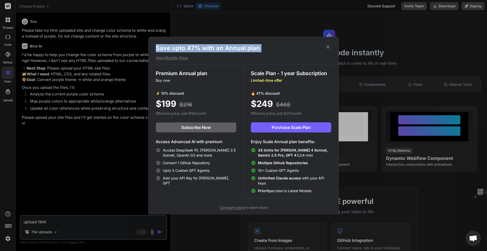
click at [286, 47] on h1 "Save upto 47% with an Annual plan" at bounding box center [244, 48] width 176 height 8
click at [327, 47] on icon at bounding box center [328, 47] width 6 height 6
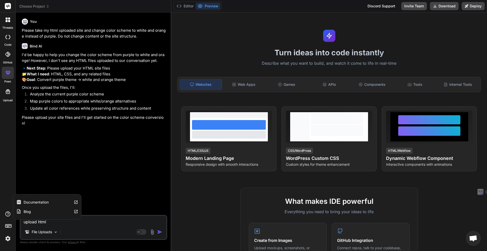
click at [8, 215] on icon at bounding box center [8, 214] width 6 height 6
click at [7, 224] on rect at bounding box center [8, 225] width 6 height 3
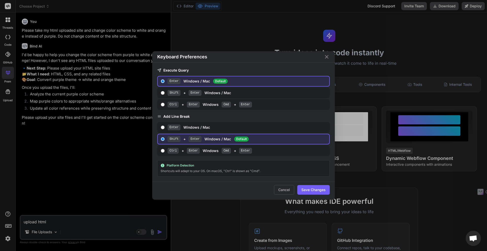
click at [7, 224] on div "Keyboard Preferences Execute Query Enter Windows / Mac Default Shift + Enter Wi…" at bounding box center [243, 125] width 487 height 251
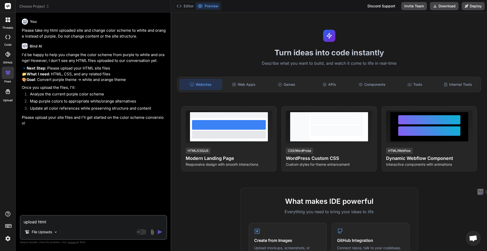
click at [5, 238] on img at bounding box center [8, 238] width 9 height 9
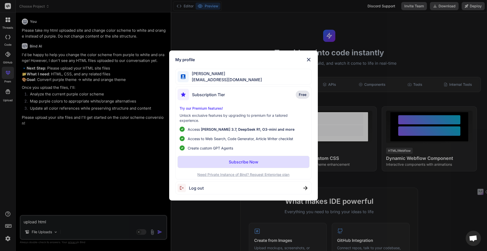
click at [310, 58] on img at bounding box center [309, 60] width 6 height 6
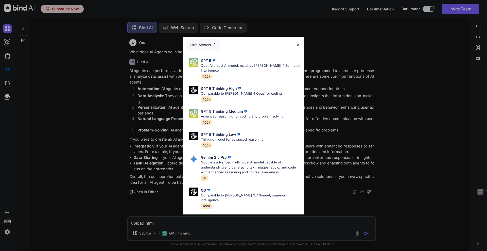
scroll to position [2, 0]
click at [298, 42] on div "Ultra Models" at bounding box center [244, 45] width 122 height 16
click at [169, 232] on div "Ultra Models GPT 5 OpenAI's best AI model, matches Claude 4 Sonnet in Intellige…" at bounding box center [243, 125] width 487 height 251
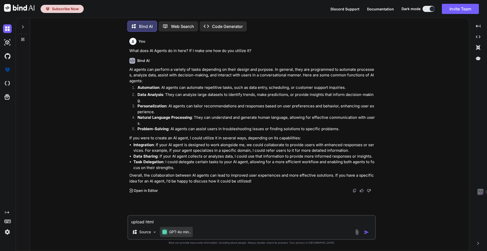
click at [170, 232] on p "GPT-4o min.." at bounding box center [180, 232] width 22 height 5
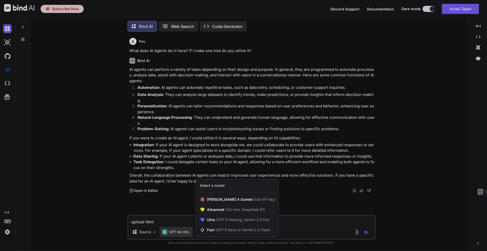
click at [170, 232] on div at bounding box center [243, 125] width 487 height 251
type textarea "x"
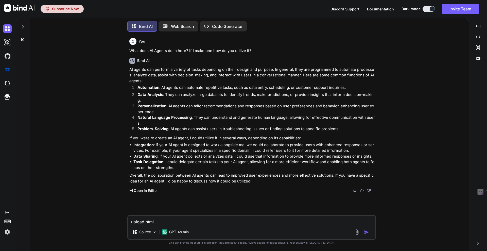
click at [60, 97] on div "You What does AI Agents do in here? If I make one how do you utilize it? Bind A…" at bounding box center [251, 143] width 435 height 215
click at [9, 233] on img at bounding box center [7, 232] width 9 height 9
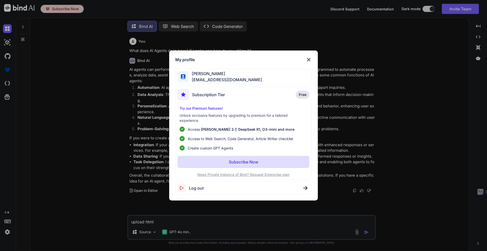
click at [307, 60] on img at bounding box center [309, 60] width 6 height 6
